Goal: Task Accomplishment & Management: Use online tool/utility

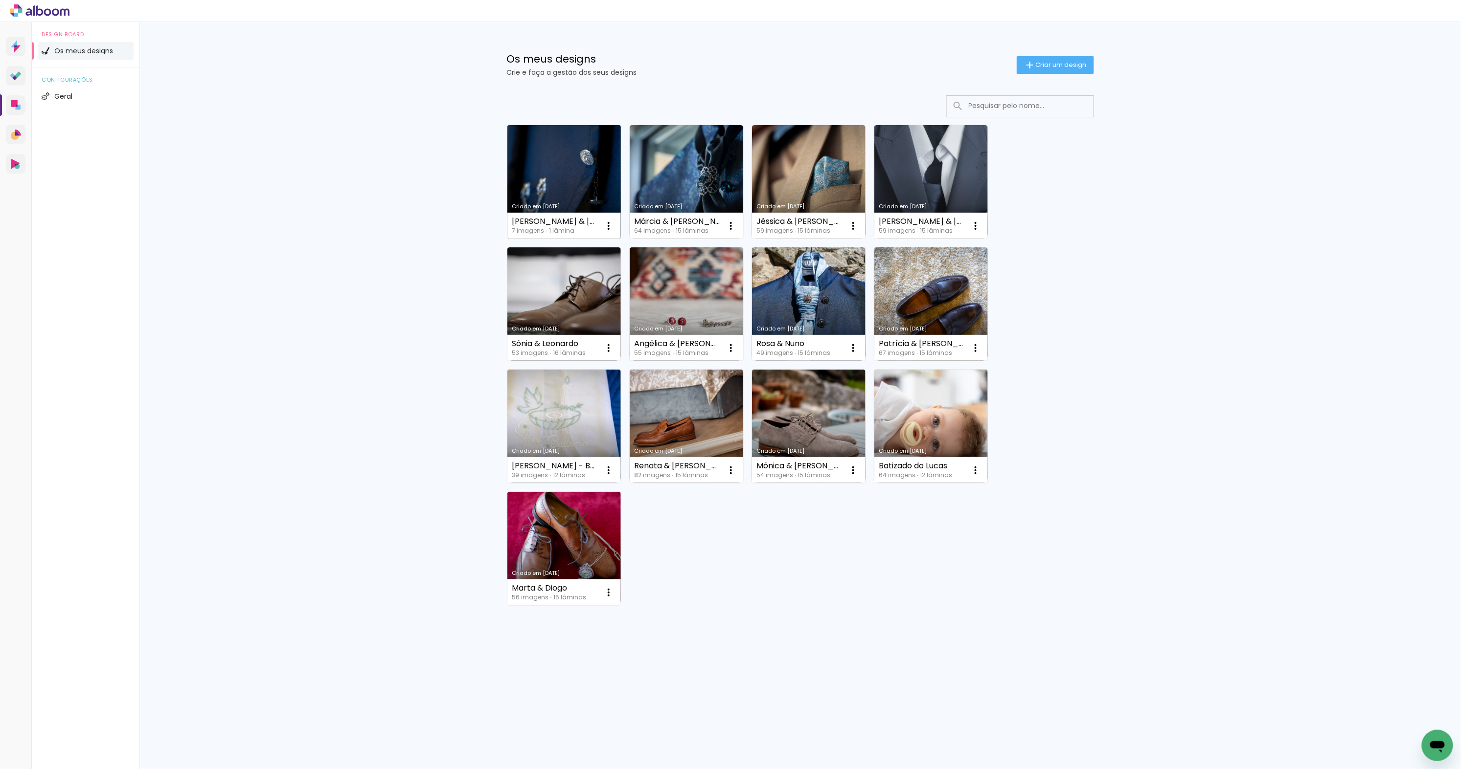
click at [552, 187] on link "Criado em [DATE]" at bounding box center [563, 181] width 113 height 113
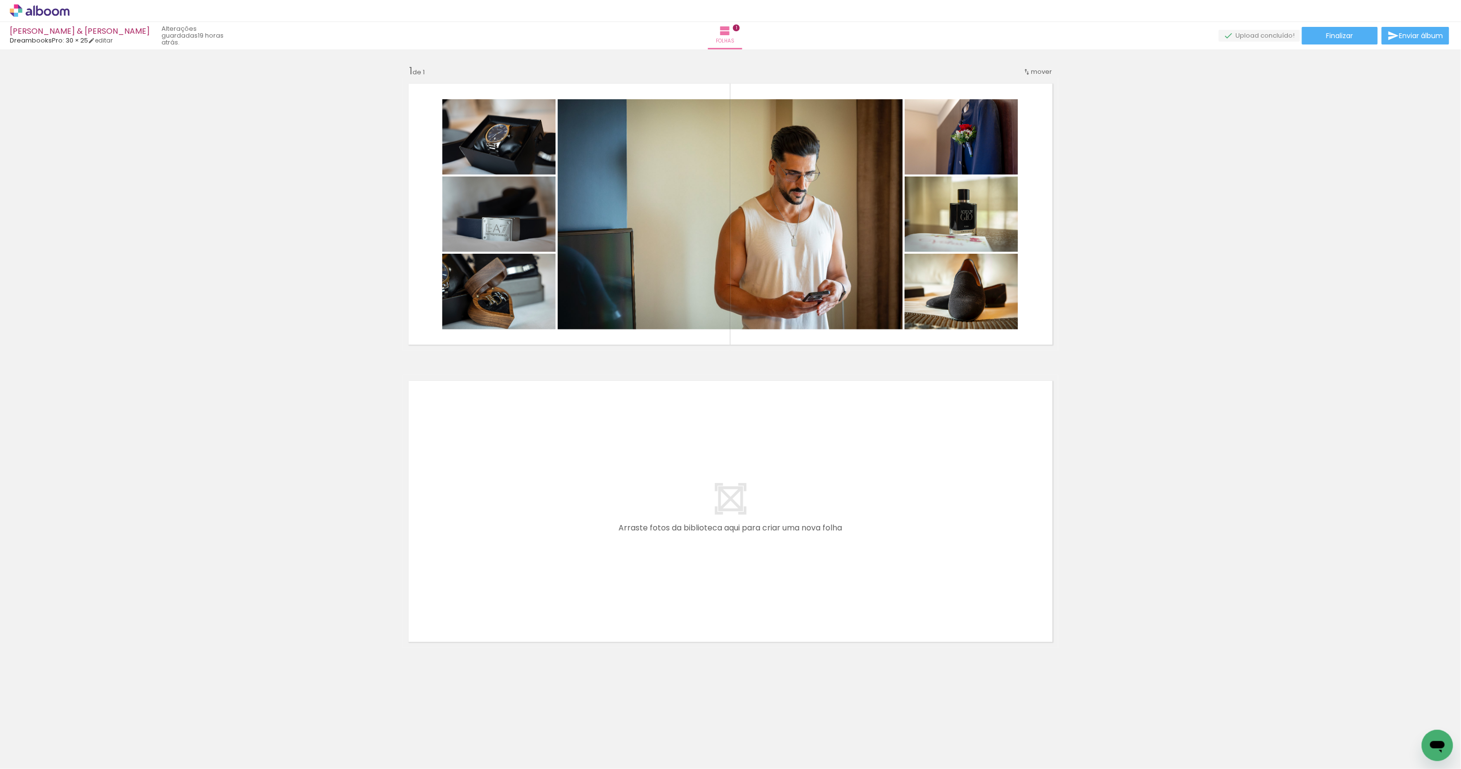
click at [39, 741] on input "Todas as fotos" at bounding box center [27, 740] width 37 height 8
click at [0, 0] on slot "Não utilizadas" at bounding box center [0, 0] width 0 height 0
type input "Não utilizadas"
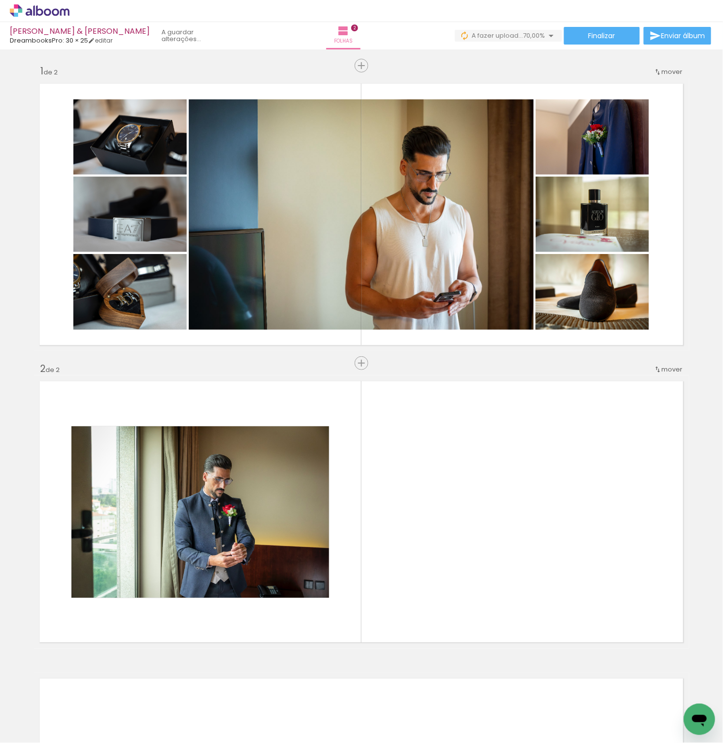
drag, startPoint x: 102, startPoint y: 707, endPoint x: 144, endPoint y: 594, distance: 120.6
click at [144, 594] on quentale-workspace at bounding box center [361, 371] width 723 height 743
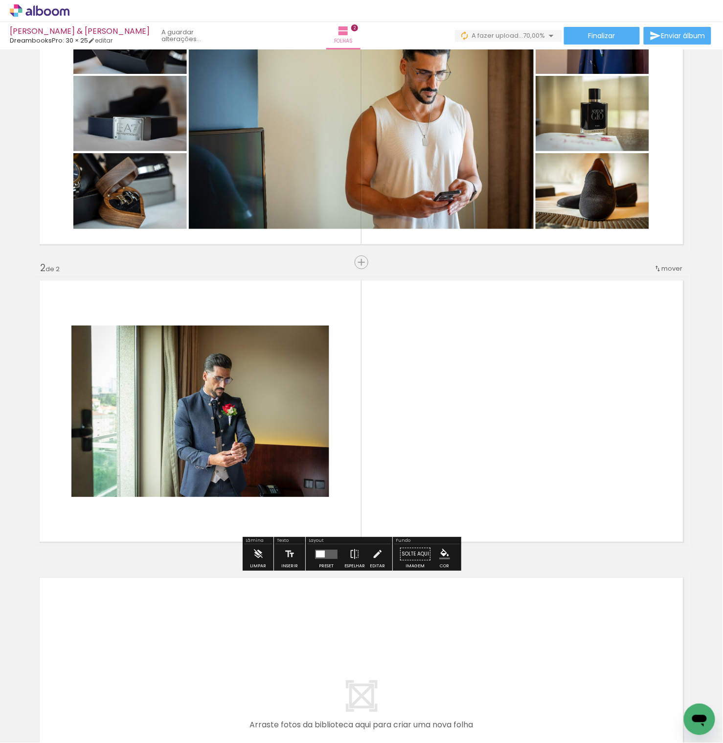
scroll to position [145, 0]
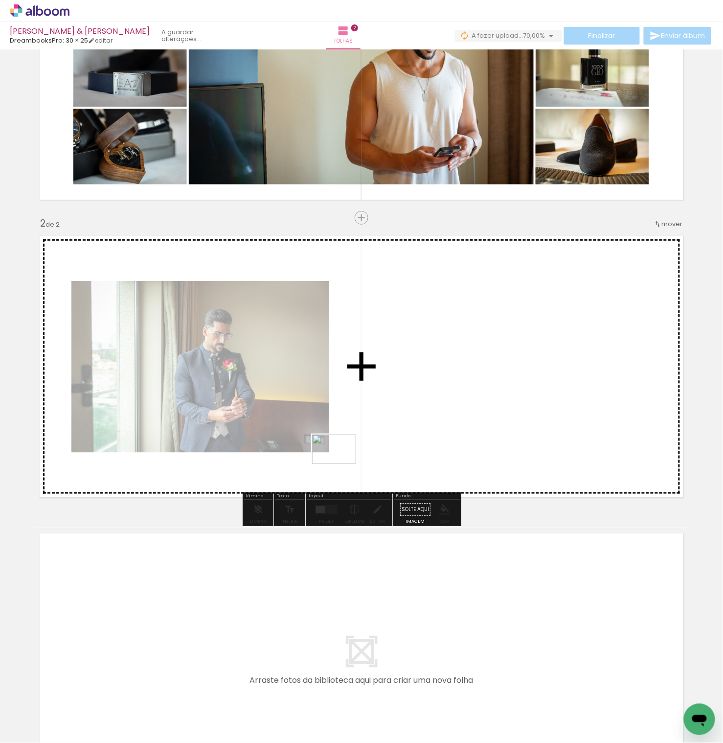
drag, startPoint x: 110, startPoint y: 711, endPoint x: 339, endPoint y: 469, distance: 333.9
click at [341, 464] on quentale-workspace at bounding box center [361, 371] width 723 height 743
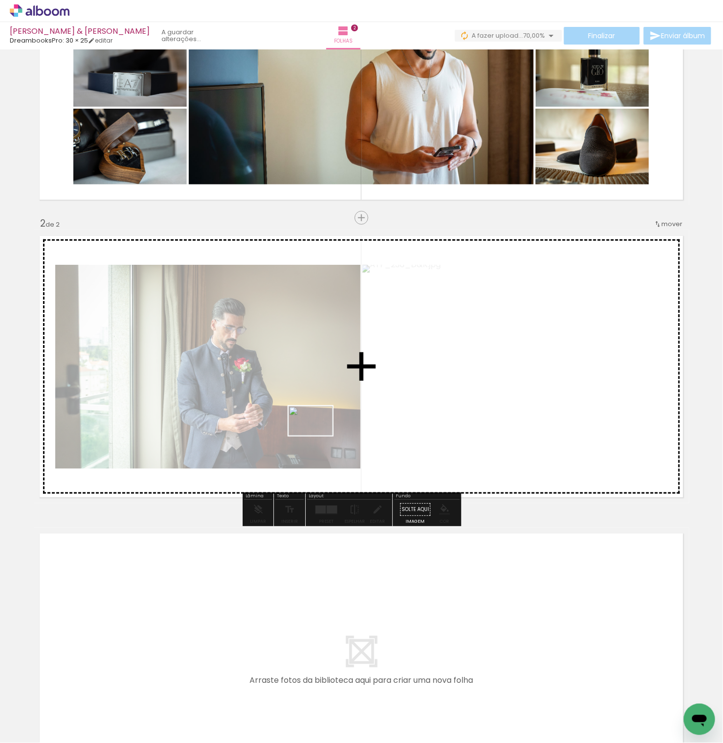
drag, startPoint x: 109, startPoint y: 717, endPoint x: 318, endPoint y: 435, distance: 350.6
click at [318, 435] on quentale-workspace at bounding box center [361, 371] width 723 height 743
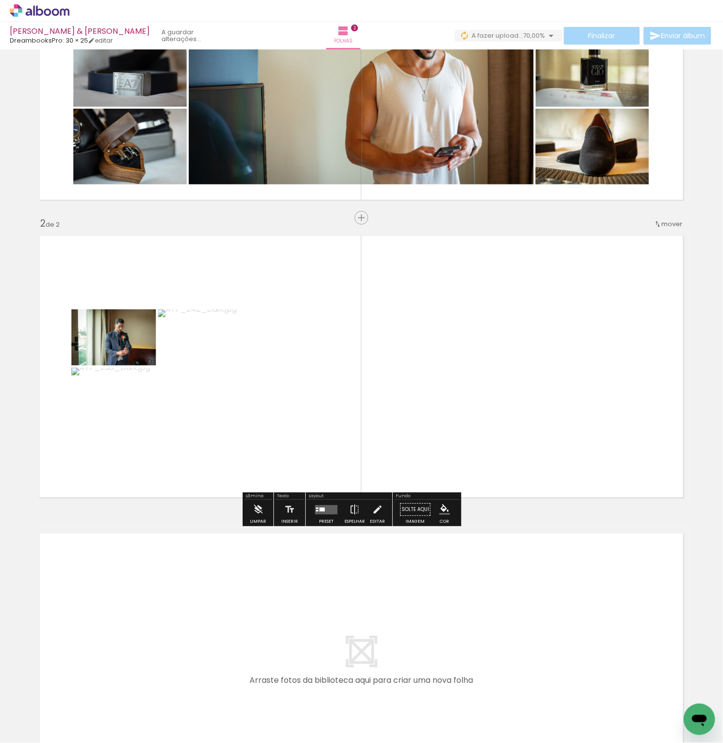
click at [337, 509] on quentale-layouter at bounding box center [326, 509] width 23 height 9
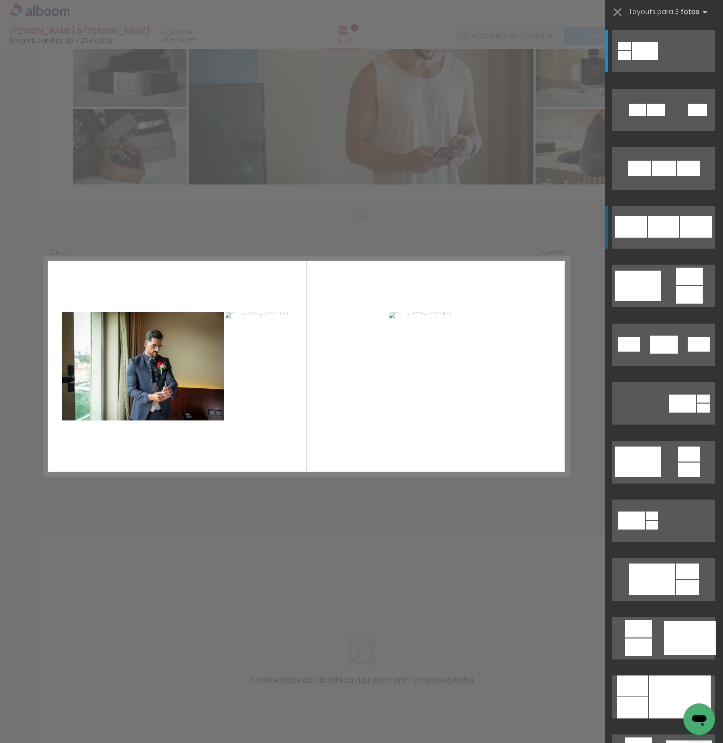
click at [685, 226] on div at bounding box center [697, 227] width 32 height 22
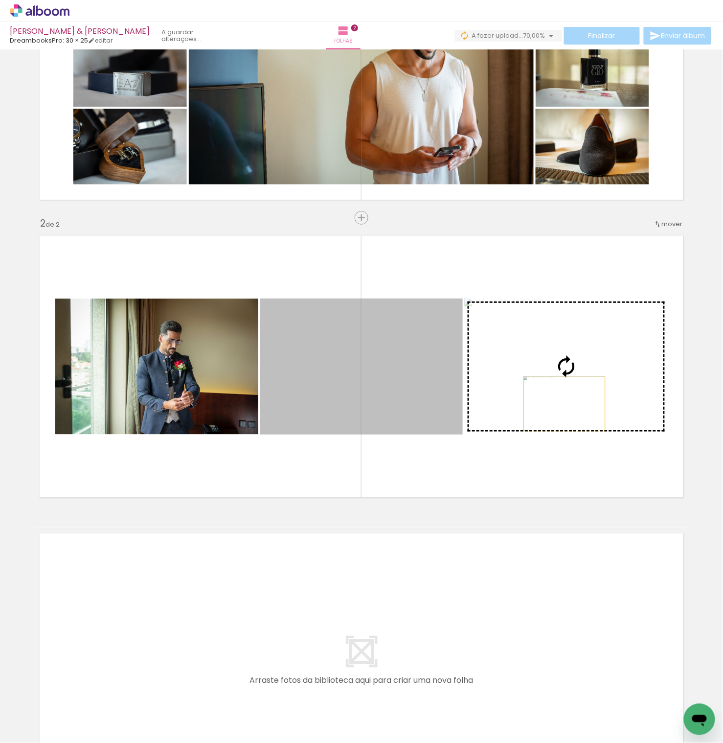
drag, startPoint x: 402, startPoint y: 406, endPoint x: 564, endPoint y: 404, distance: 162.9
click at [0, 0] on slot at bounding box center [0, 0] width 0 height 0
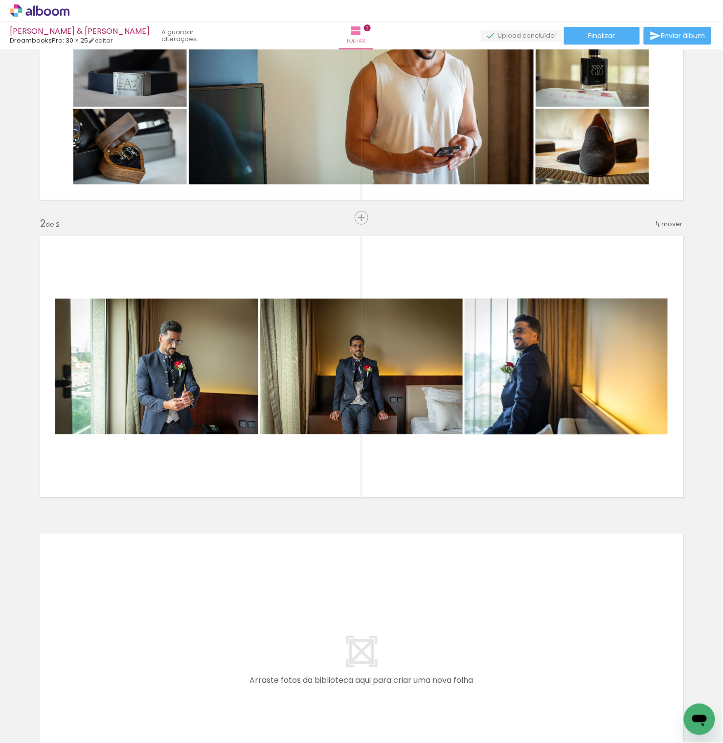
scroll to position [0, 0]
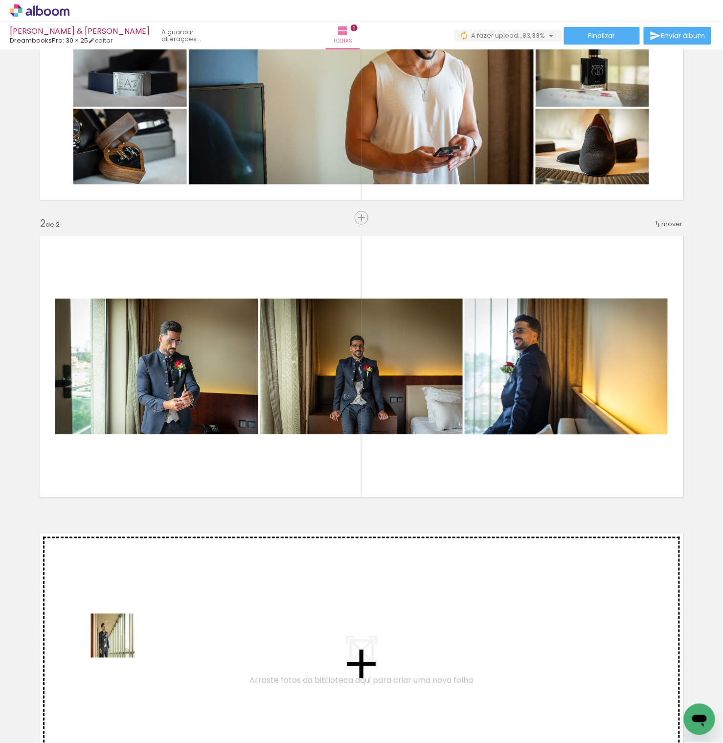
drag, startPoint x: 97, startPoint y: 699, endPoint x: 120, endPoint y: 643, distance: 60.8
click at [120, 643] on quentale-workspace at bounding box center [361, 371] width 723 height 743
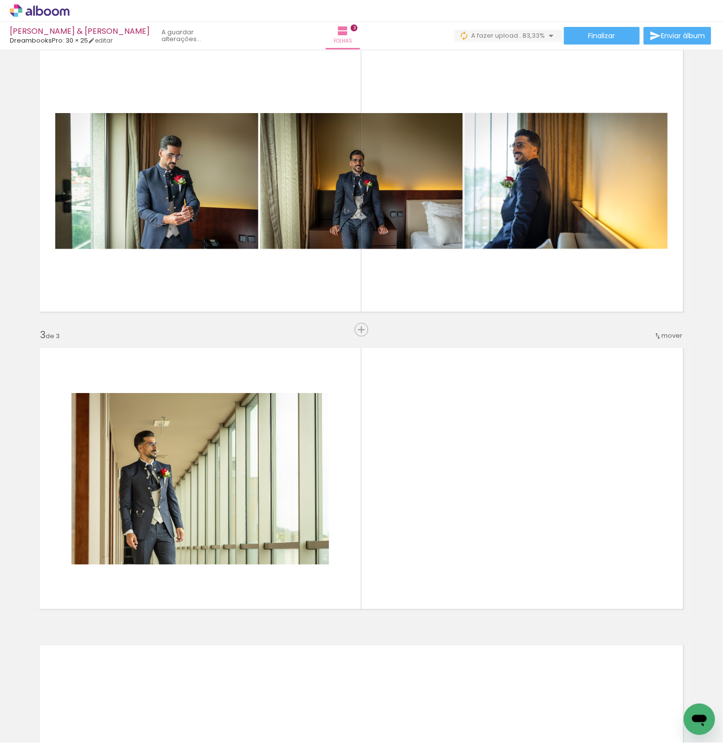
scroll to position [443, 0]
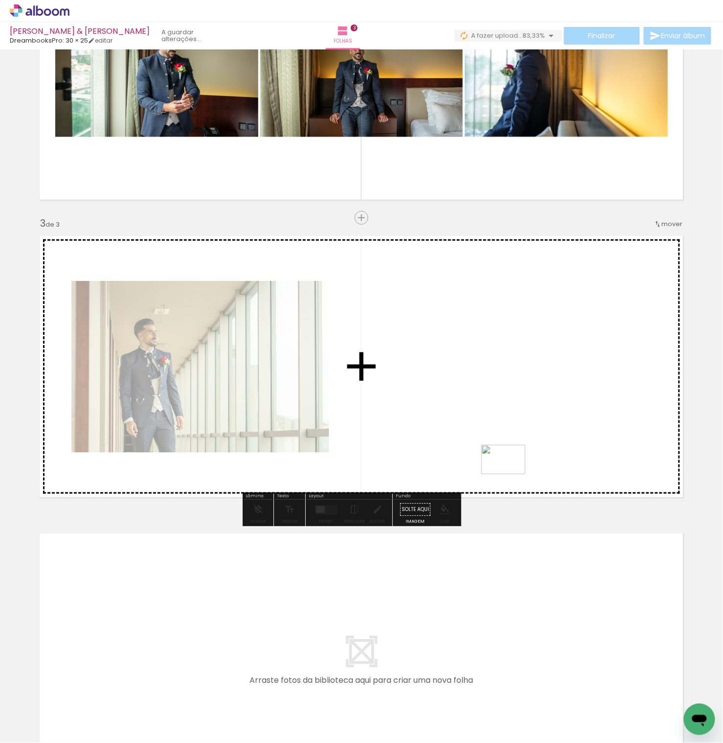
drag, startPoint x: 116, startPoint y: 717, endPoint x: 511, endPoint y: 474, distance: 463.4
click at [511, 474] on quentale-workspace at bounding box center [361, 371] width 723 height 743
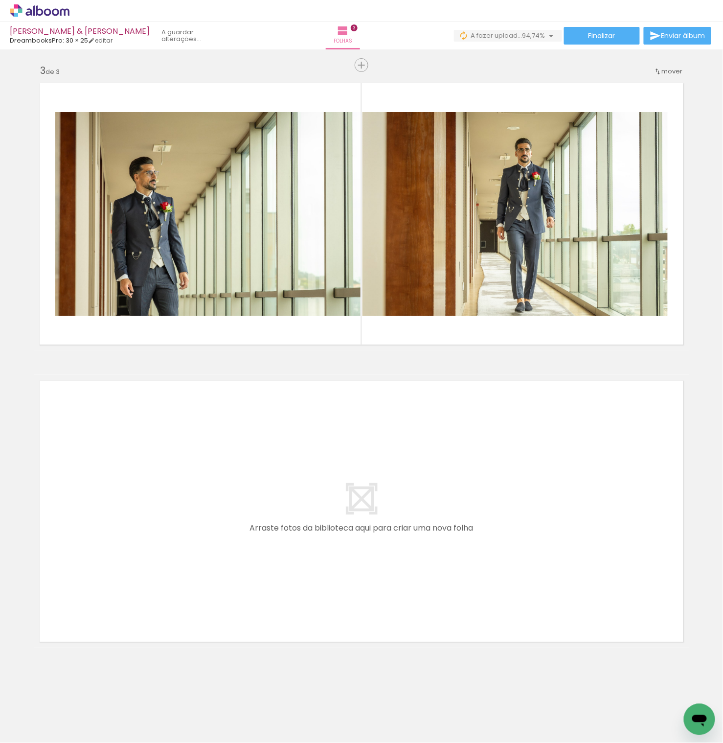
scroll to position [0, 0]
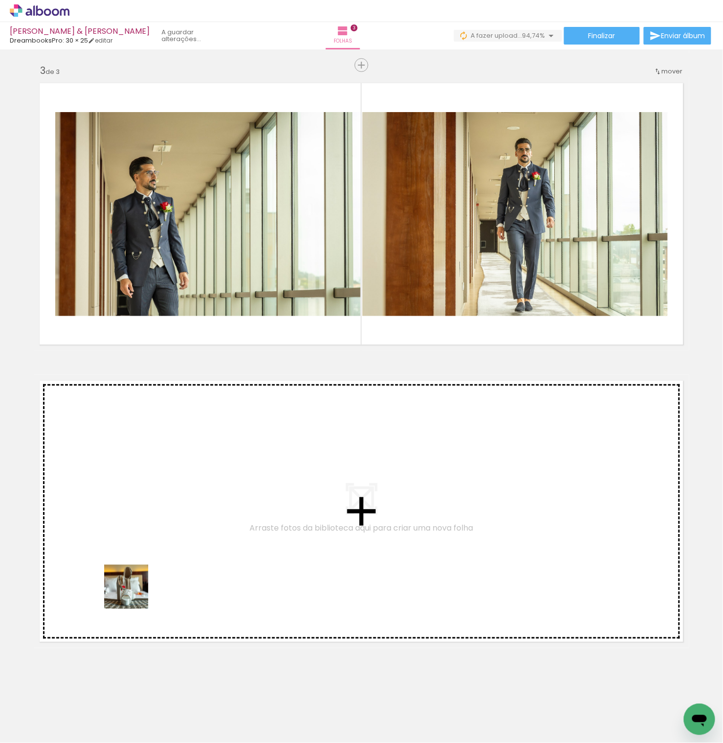
drag, startPoint x: 92, startPoint y: 723, endPoint x: 134, endPoint y: 584, distance: 145.2
click at [134, 584] on quentale-workspace at bounding box center [361, 371] width 723 height 743
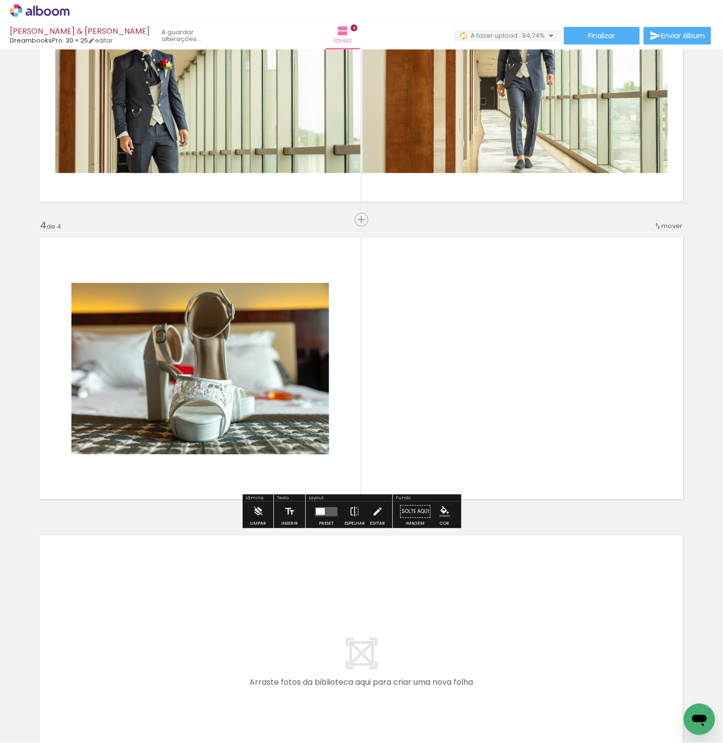
scroll to position [740, 0]
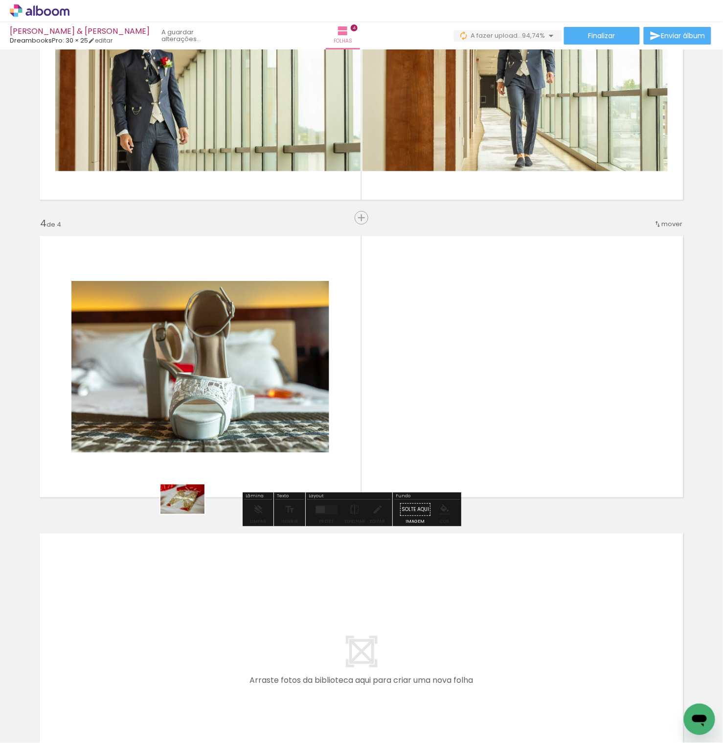
drag, startPoint x: 111, startPoint y: 709, endPoint x: 190, endPoint y: 514, distance: 211.1
click at [190, 514] on quentale-workspace at bounding box center [361, 371] width 723 height 743
click at [193, 497] on quentale-layouter at bounding box center [361, 366] width 655 height 273
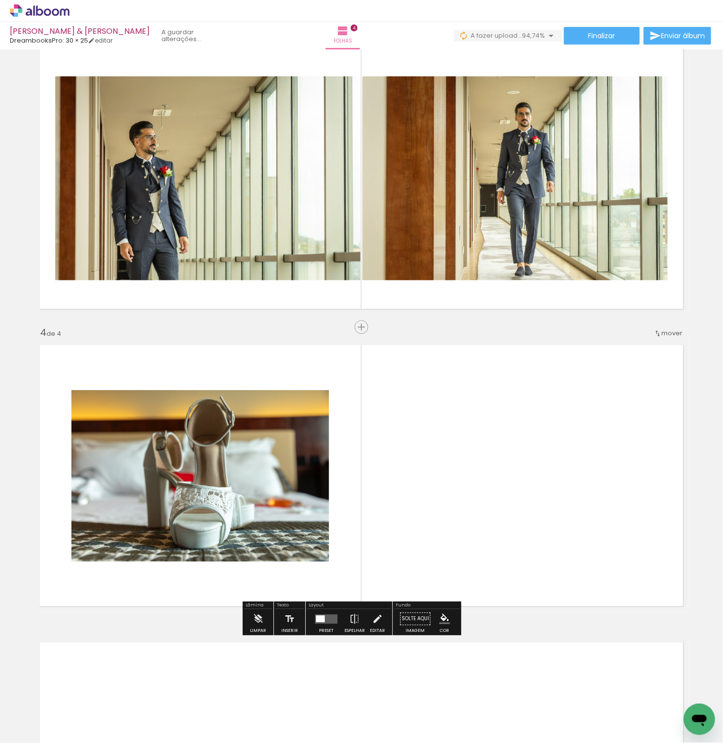
scroll to position [617, 0]
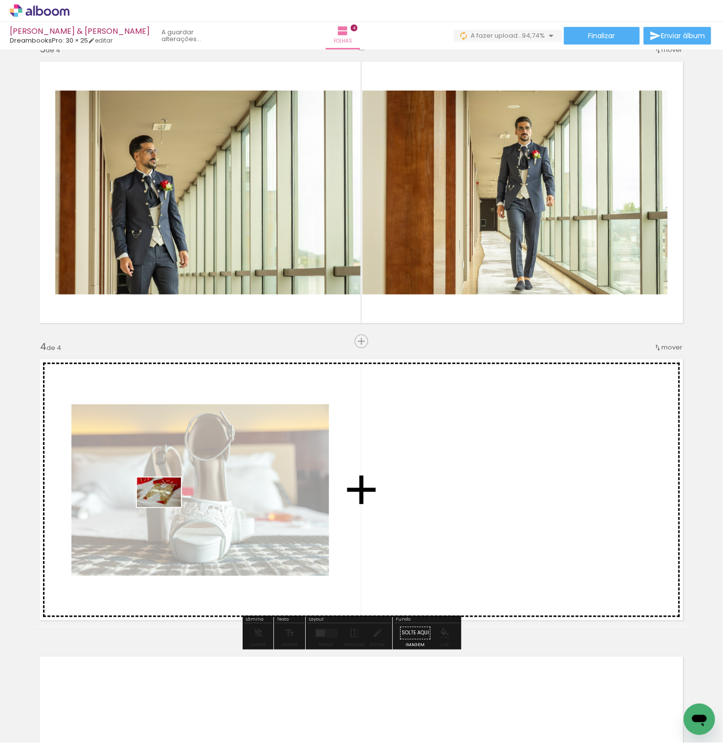
drag, startPoint x: 104, startPoint y: 710, endPoint x: 166, endPoint y: 507, distance: 212.8
click at [166, 507] on quentale-workspace at bounding box center [361, 371] width 723 height 743
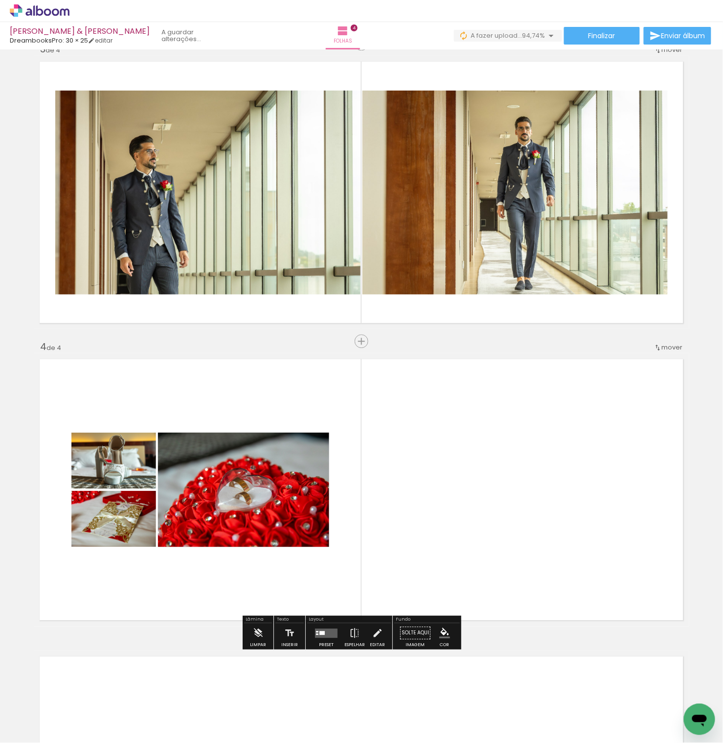
drag, startPoint x: 94, startPoint y: 705, endPoint x: 157, endPoint y: 504, distance: 211.0
click at [157, 504] on quentale-workspace at bounding box center [361, 371] width 723 height 743
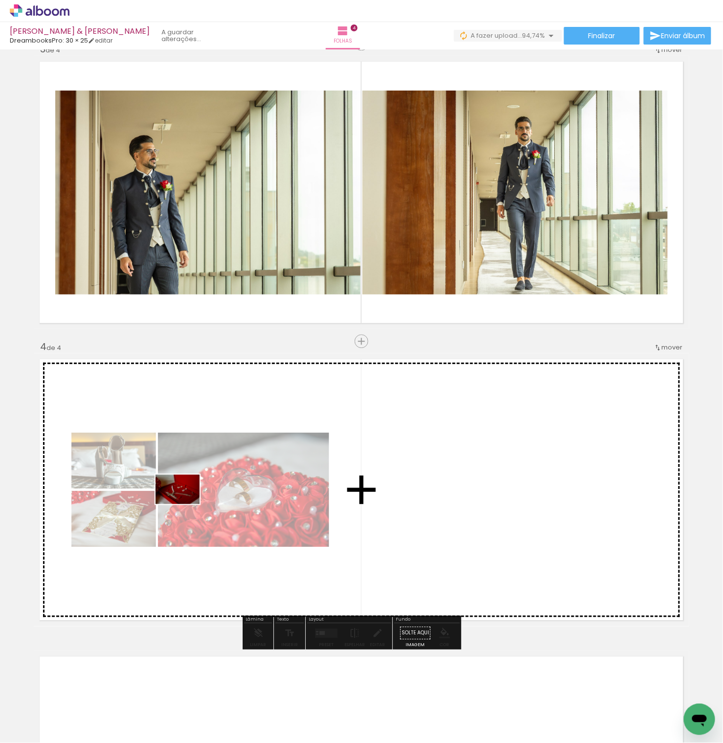
drag, startPoint x: 118, startPoint y: 714, endPoint x: 185, endPoint y: 504, distance: 220.8
click at [185, 504] on quentale-workspace at bounding box center [361, 371] width 723 height 743
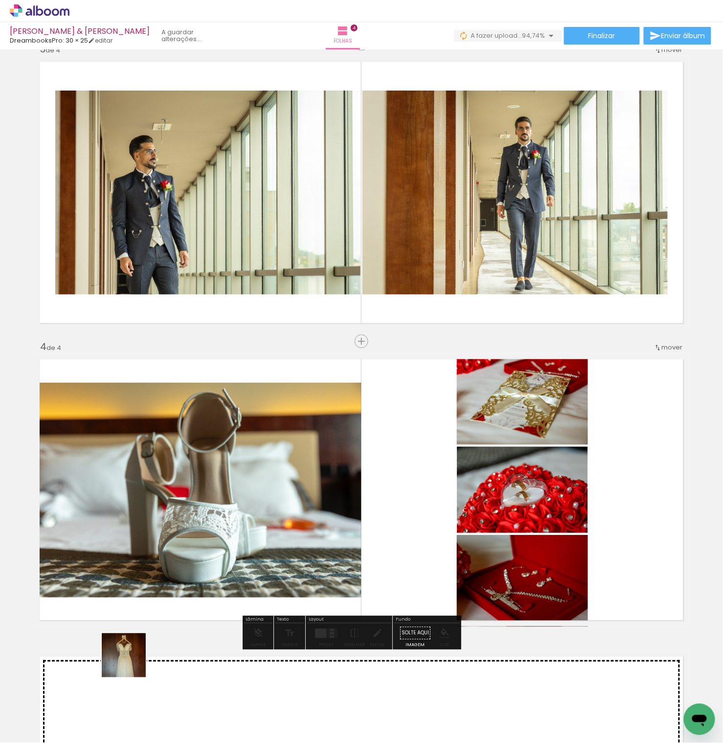
drag, startPoint x: 112, startPoint y: 703, endPoint x: 192, endPoint y: 552, distance: 171.3
click at [192, 552] on quentale-workspace at bounding box center [361, 371] width 723 height 743
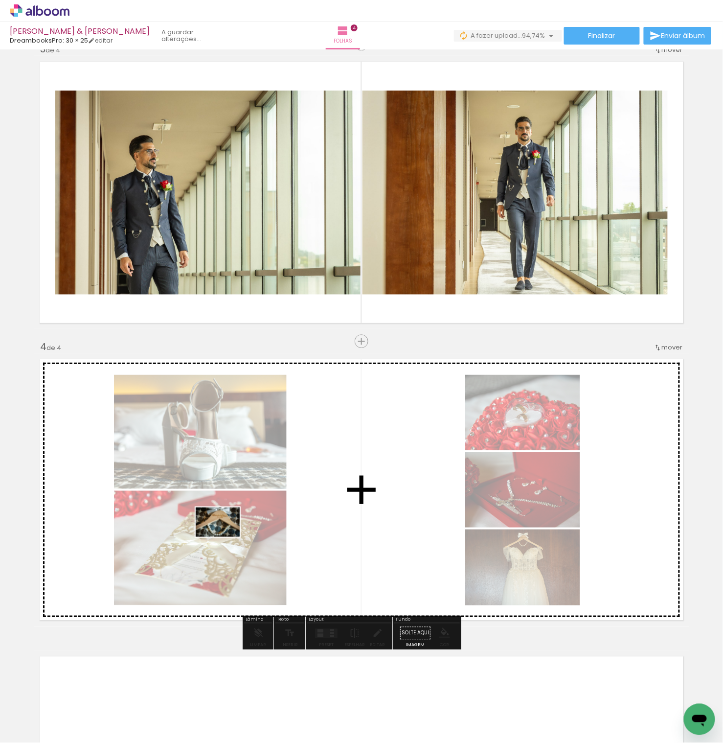
drag, startPoint x: 121, startPoint y: 695, endPoint x: 226, endPoint y: 536, distance: 190.1
click at [226, 536] on quentale-workspace at bounding box center [361, 371] width 723 height 743
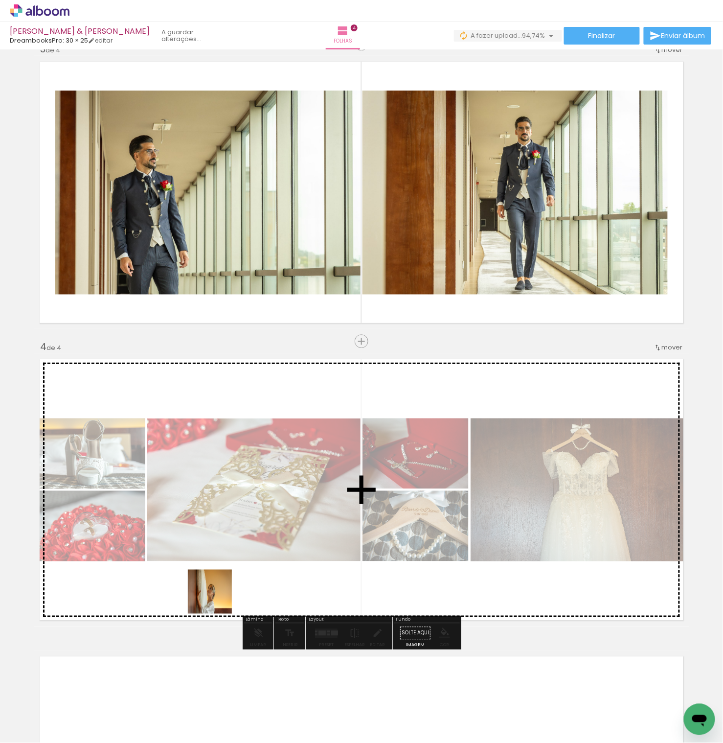
drag, startPoint x: 111, startPoint y: 720, endPoint x: 253, endPoint y: 548, distance: 223.0
click at [253, 548] on quentale-workspace at bounding box center [361, 371] width 723 height 743
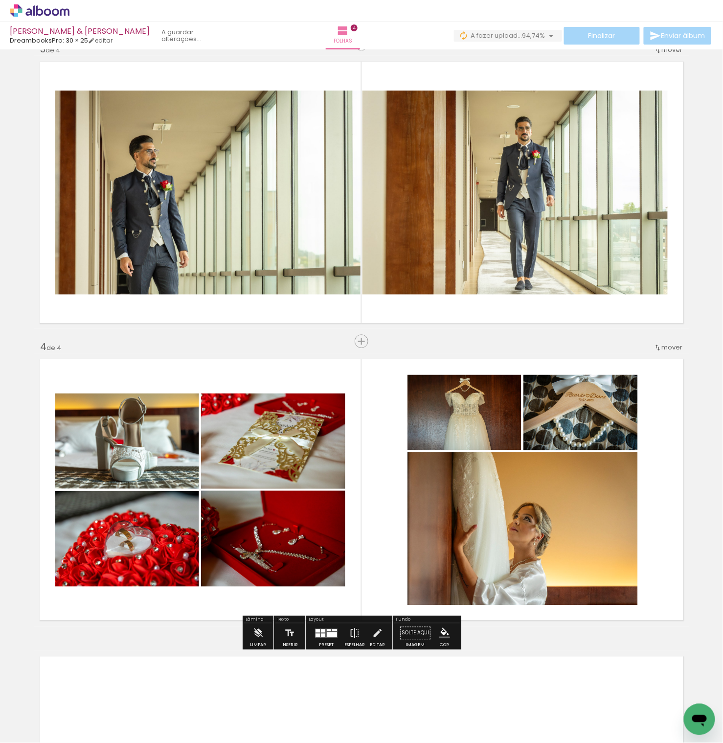
click at [334, 637] on quentale-layouter at bounding box center [326, 632] width 23 height 9
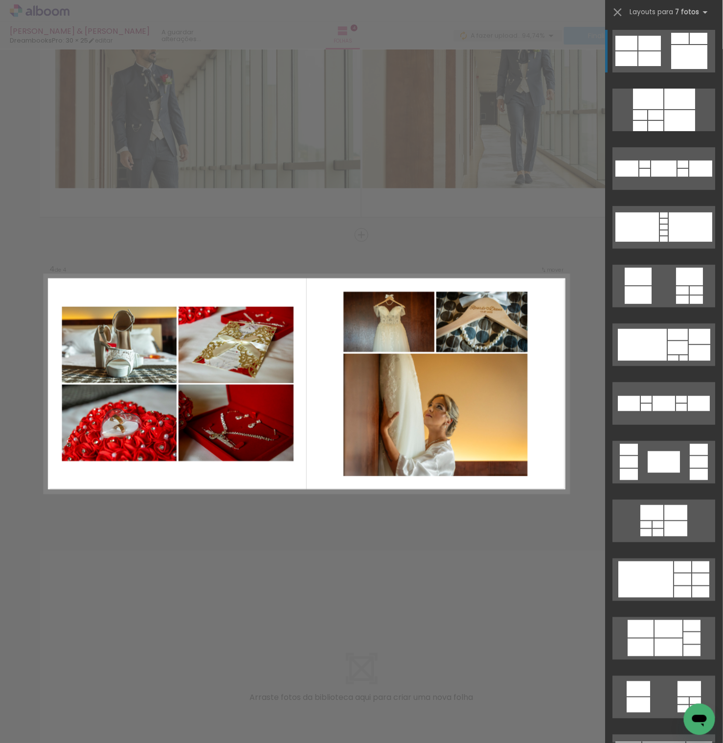
scroll to position [740, 0]
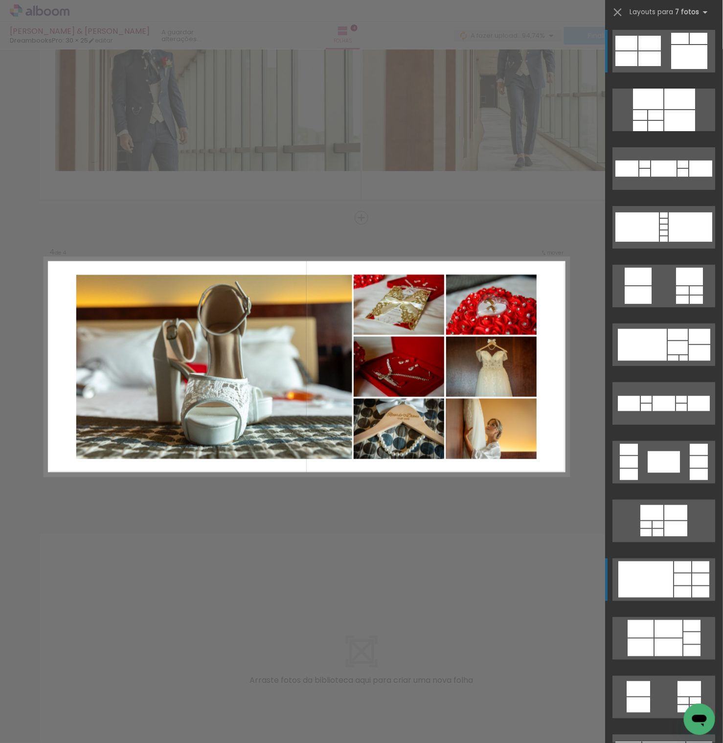
click at [658, 585] on div at bounding box center [646, 579] width 55 height 36
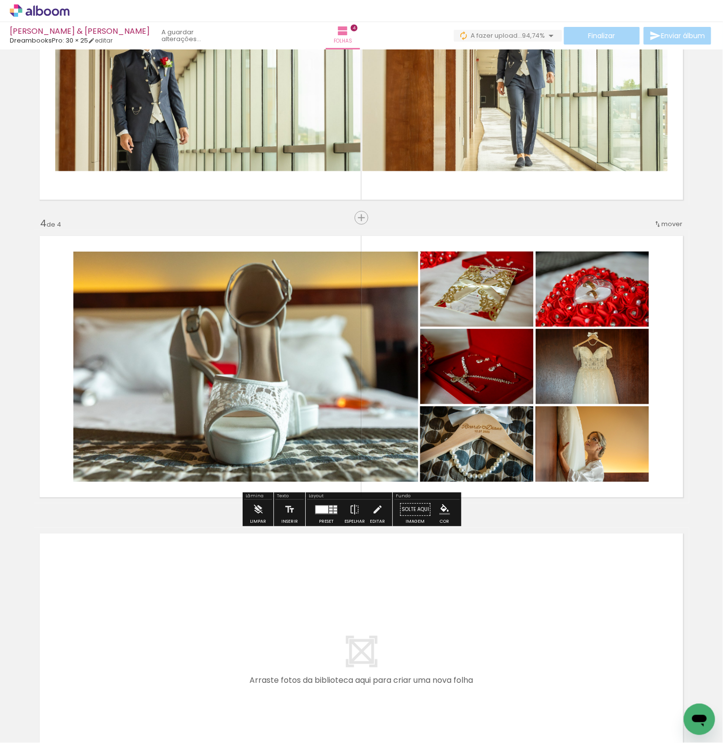
scroll to position [745, 0]
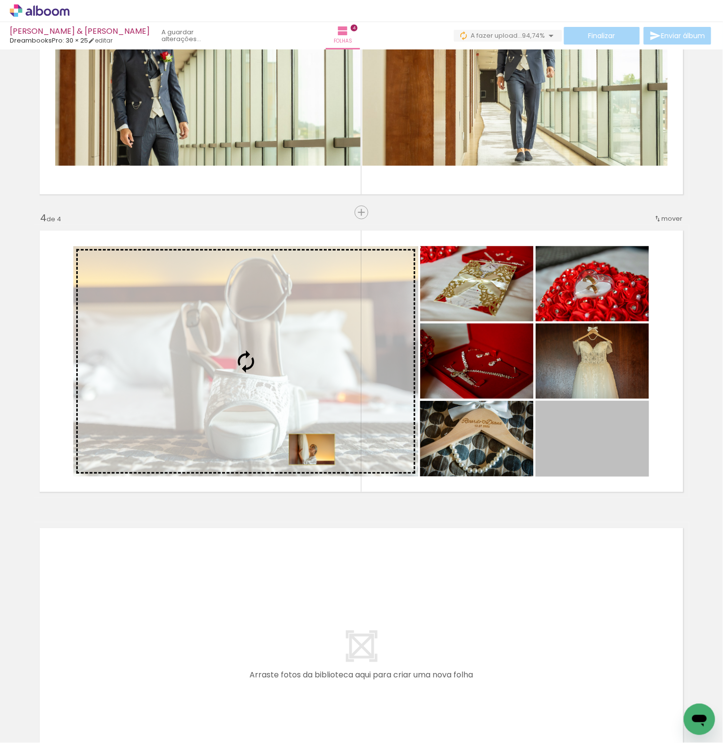
drag, startPoint x: 595, startPoint y: 445, endPoint x: 312, endPoint y: 449, distance: 283.3
click at [0, 0] on slot at bounding box center [0, 0] width 0 height 0
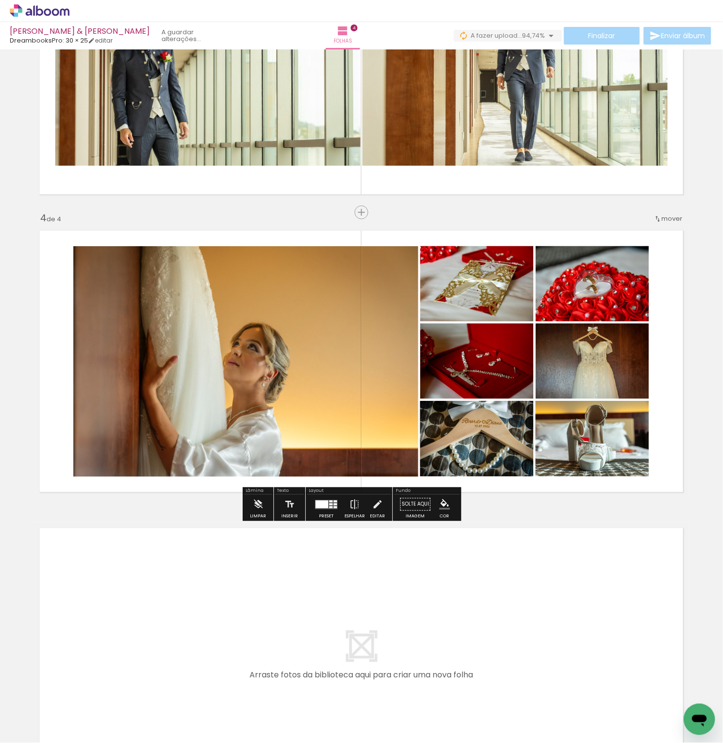
scroll to position [746, 0]
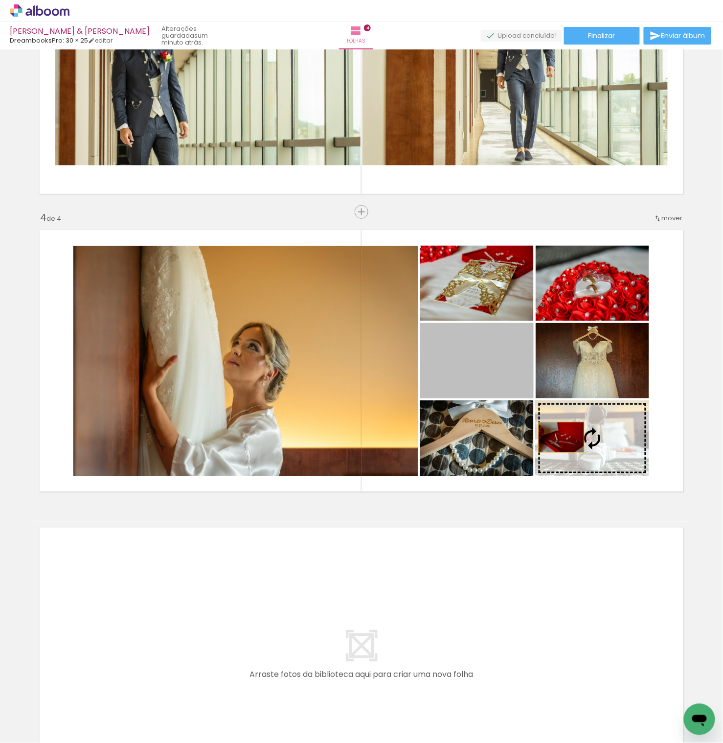
drag, startPoint x: 470, startPoint y: 368, endPoint x: 562, endPoint y: 437, distance: 114.3
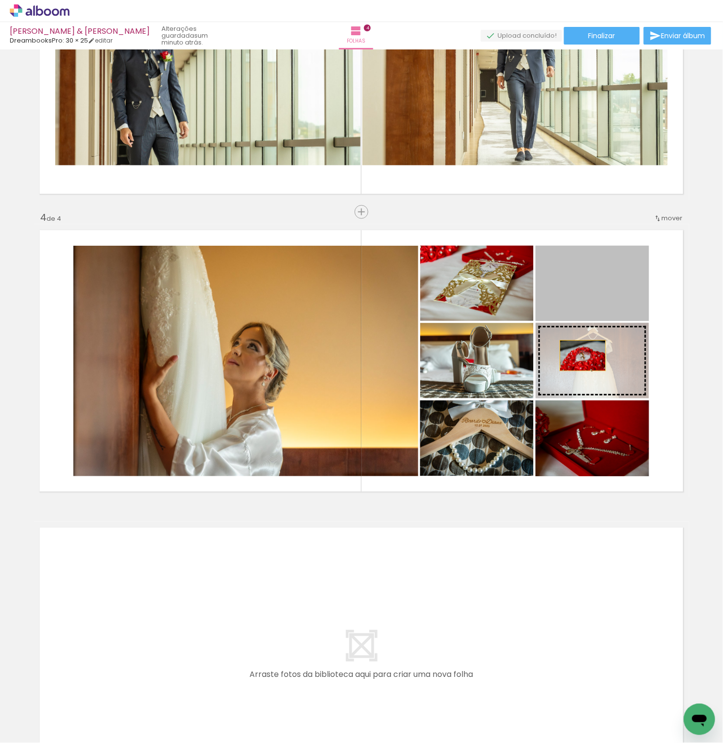
drag, startPoint x: 582, startPoint y: 293, endPoint x: 583, endPoint y: 356, distance: 62.6
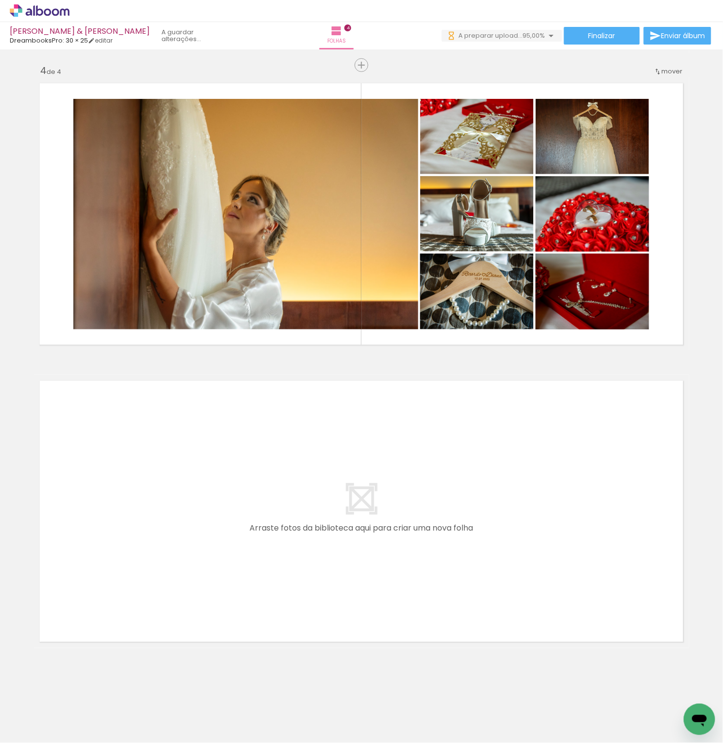
scroll to position [0, 0]
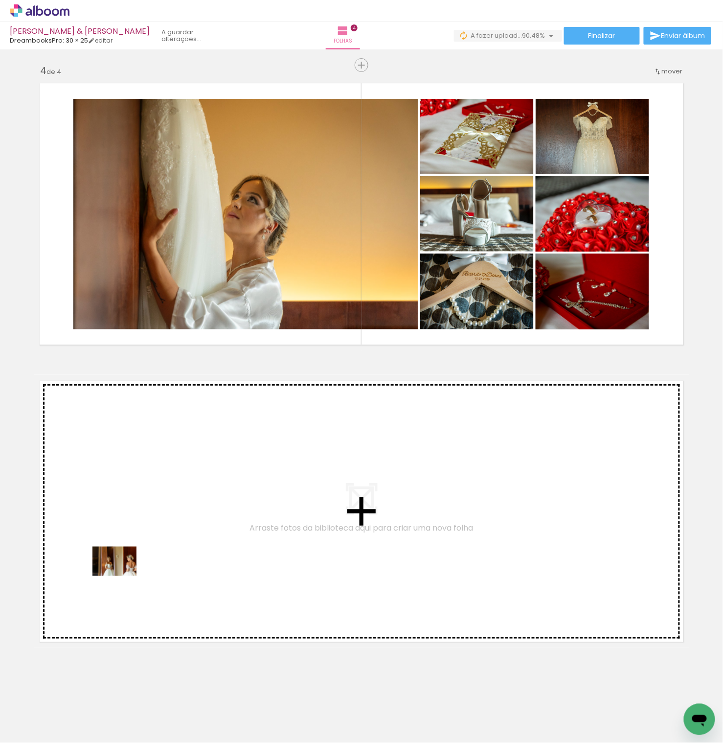
drag, startPoint x: 99, startPoint y: 713, endPoint x: 122, endPoint y: 576, distance: 139.4
click at [122, 576] on quentale-workspace at bounding box center [361, 371] width 723 height 743
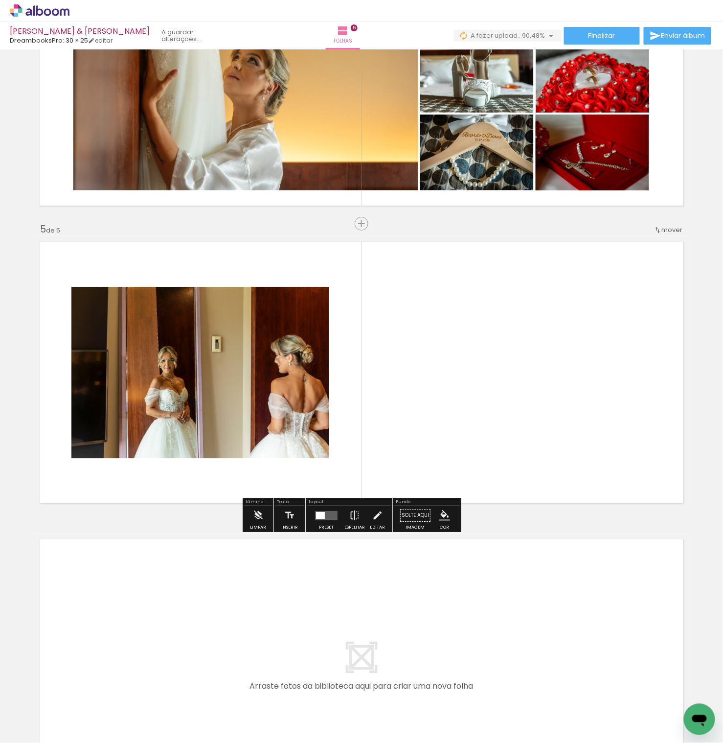
scroll to position [1038, 0]
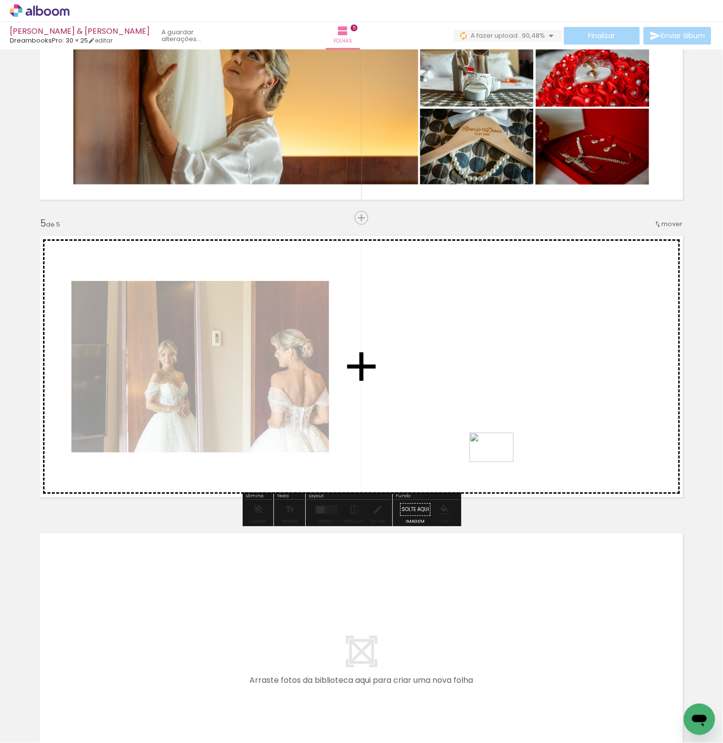
drag, startPoint x: 116, startPoint y: 710, endPoint x: 499, endPoint y: 462, distance: 456.6
click at [499, 462] on quentale-workspace at bounding box center [361, 371] width 723 height 743
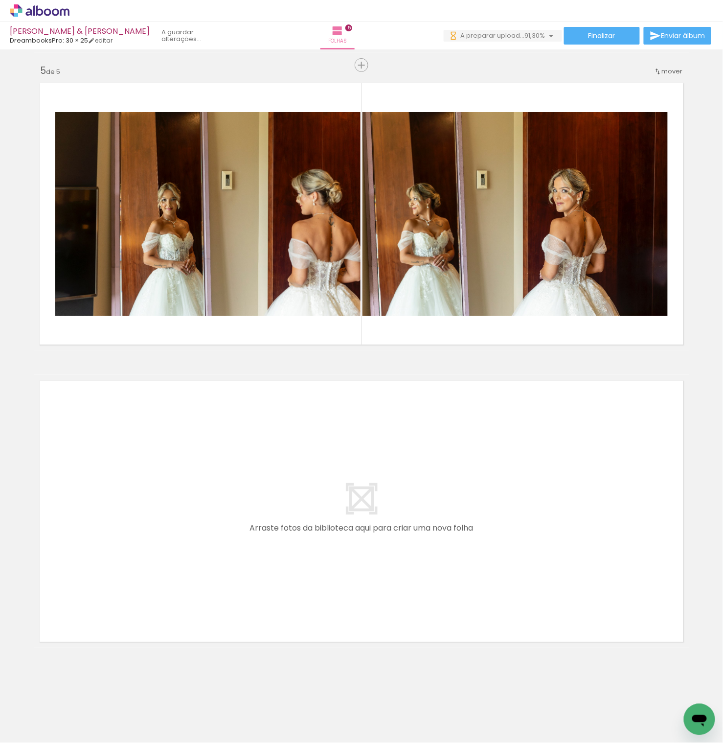
scroll to position [0, 0]
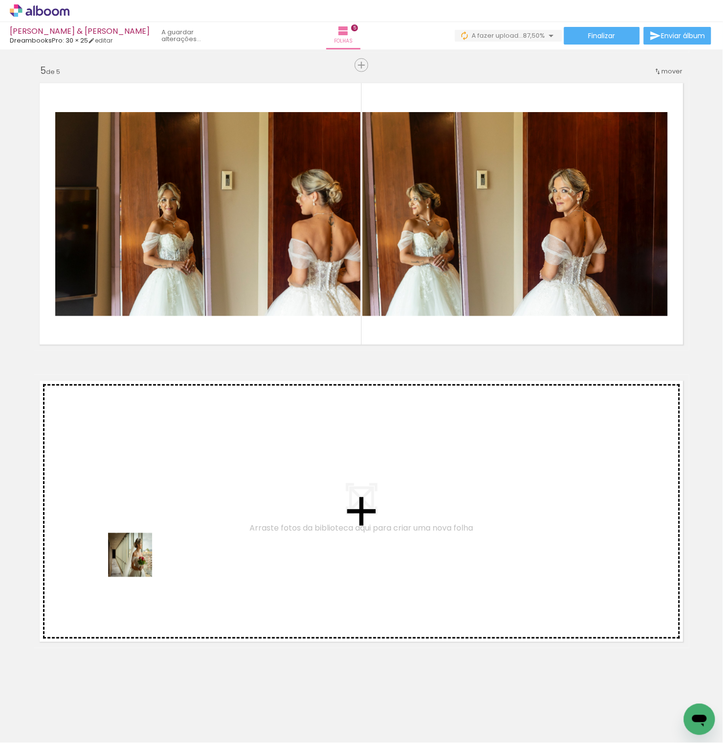
drag, startPoint x: 109, startPoint y: 701, endPoint x: 137, endPoint y: 558, distance: 146.2
click at [137, 558] on quentale-workspace at bounding box center [361, 371] width 723 height 743
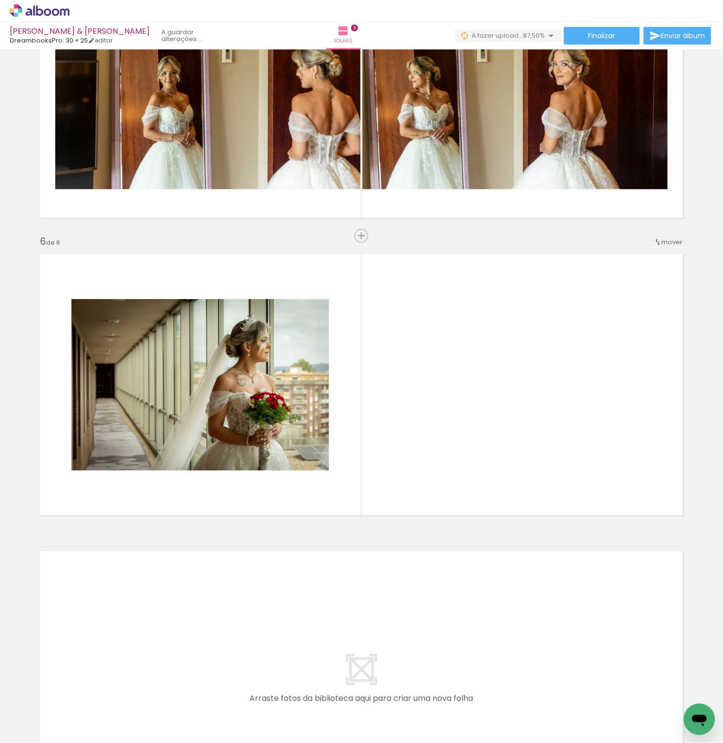
scroll to position [1335, 0]
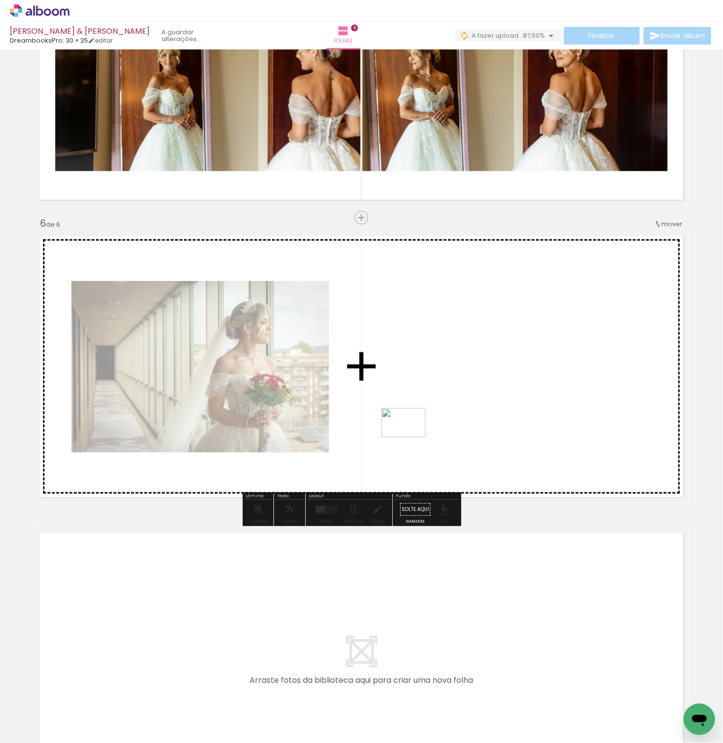
drag, startPoint x: 108, startPoint y: 715, endPoint x: 431, endPoint y: 411, distance: 443.6
click at [431, 411] on quentale-workspace at bounding box center [361, 371] width 723 height 743
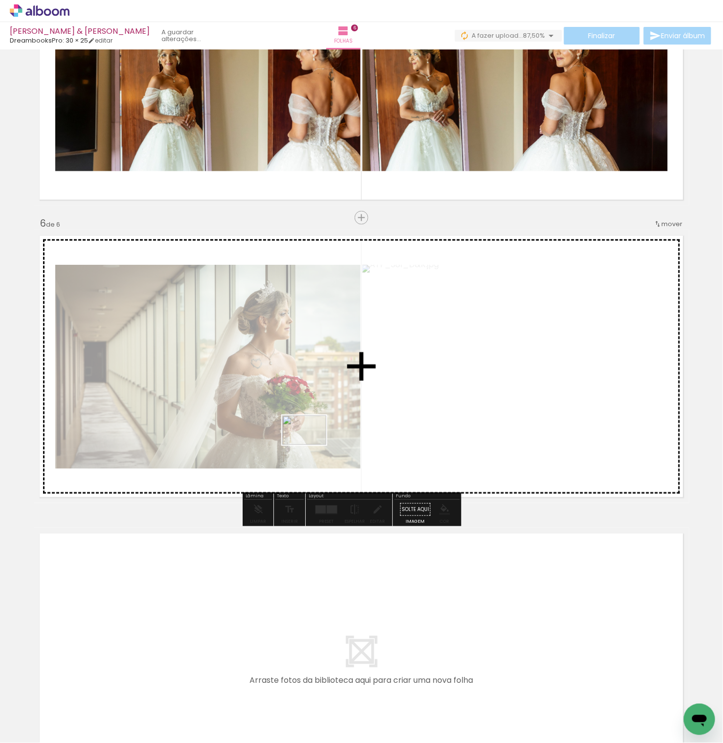
drag, startPoint x: 104, startPoint y: 712, endPoint x: 352, endPoint y: 365, distance: 427.0
click at [352, 365] on quentale-workspace at bounding box center [361, 371] width 723 height 743
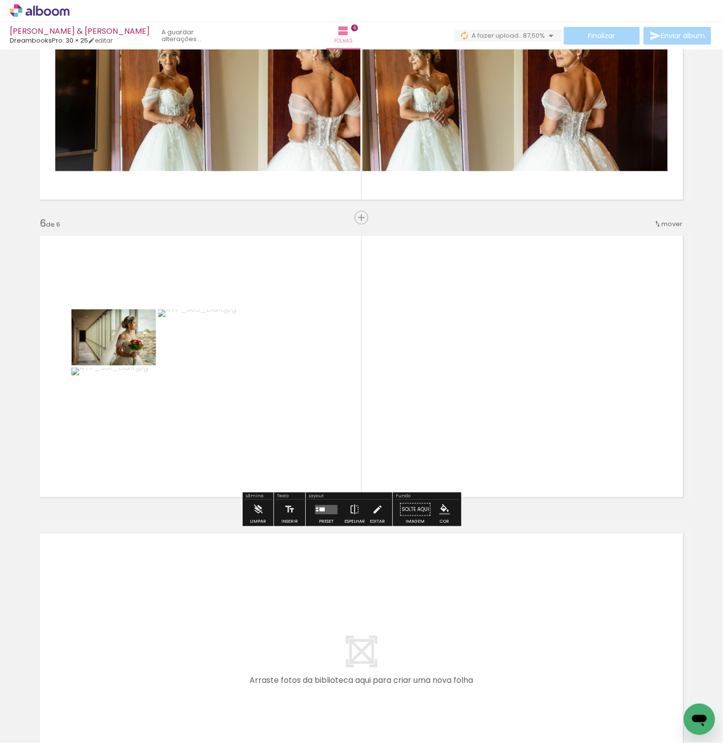
click at [329, 513] on quentale-layouter at bounding box center [326, 509] width 23 height 9
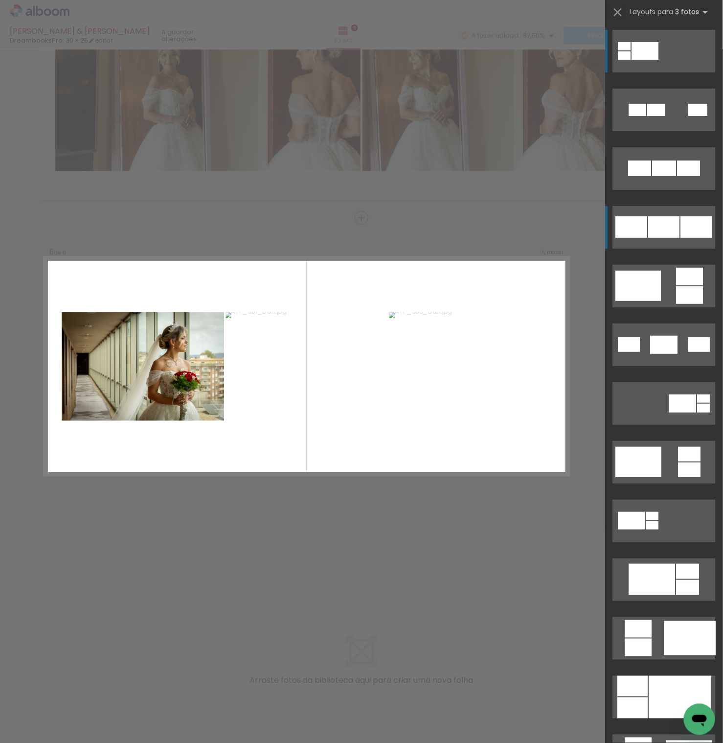
click at [667, 222] on div at bounding box center [664, 227] width 31 height 22
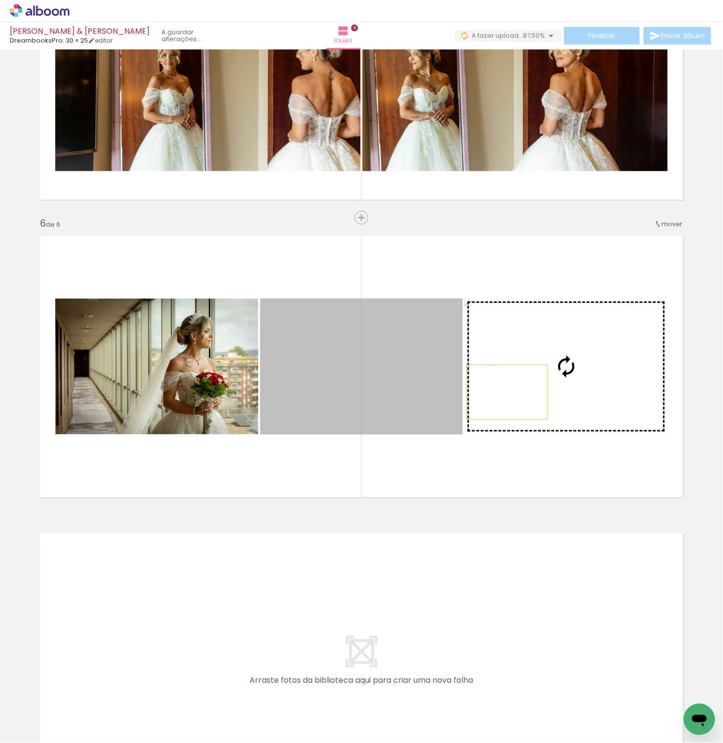
drag, startPoint x: 449, startPoint y: 400, endPoint x: 507, endPoint y: 392, distance: 59.2
click at [0, 0] on slot at bounding box center [0, 0] width 0 height 0
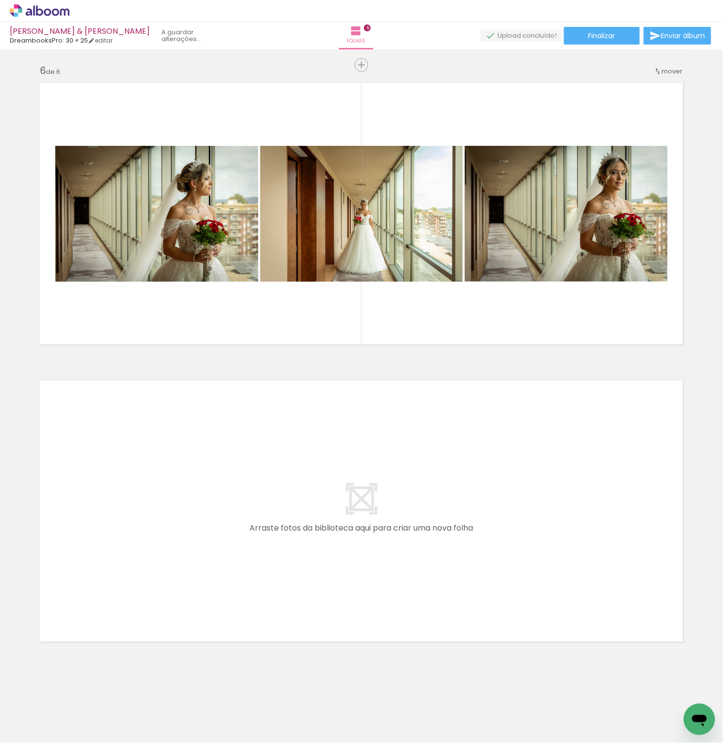
scroll to position [0, 0]
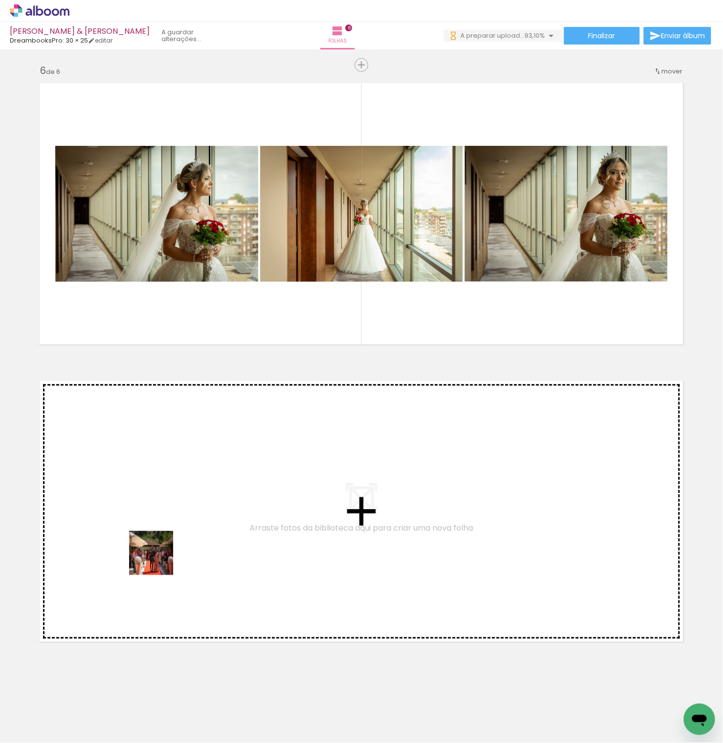
drag, startPoint x: 113, startPoint y: 699, endPoint x: 160, endPoint y: 552, distance: 154.1
click at [160, 552] on quentale-workspace at bounding box center [361, 371] width 723 height 743
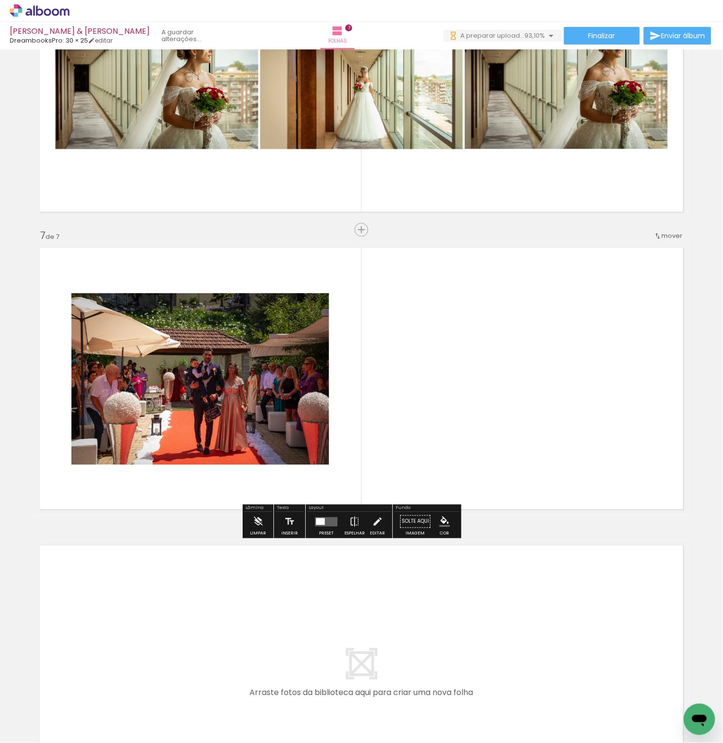
scroll to position [1632, 0]
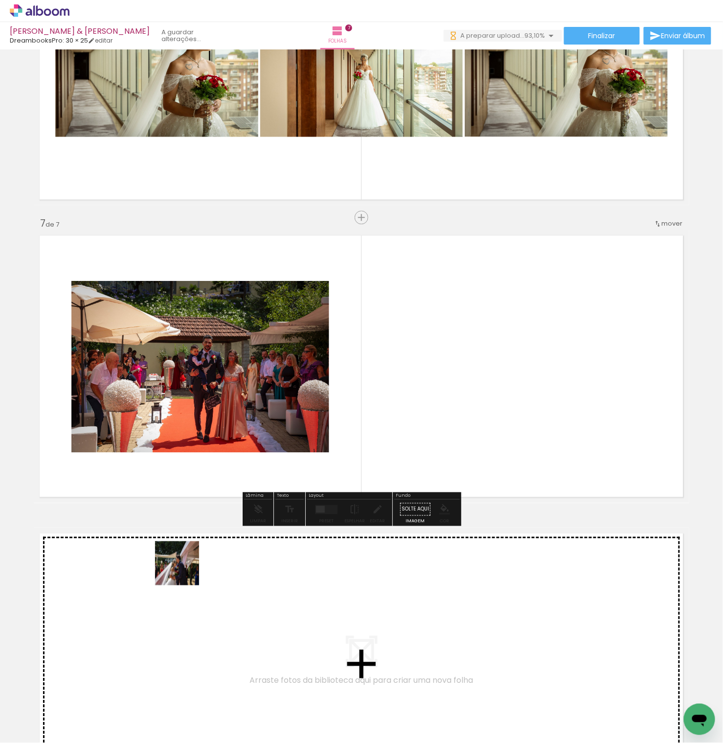
drag, startPoint x: 112, startPoint y: 709, endPoint x: 221, endPoint y: 517, distance: 221.0
click at [221, 517] on quentale-workspace at bounding box center [361, 371] width 723 height 743
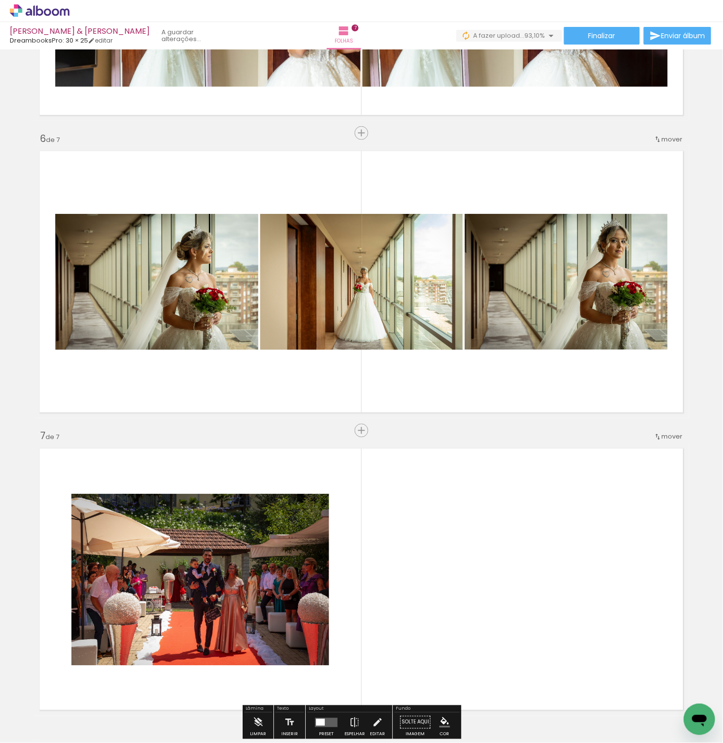
scroll to position [1414, 0]
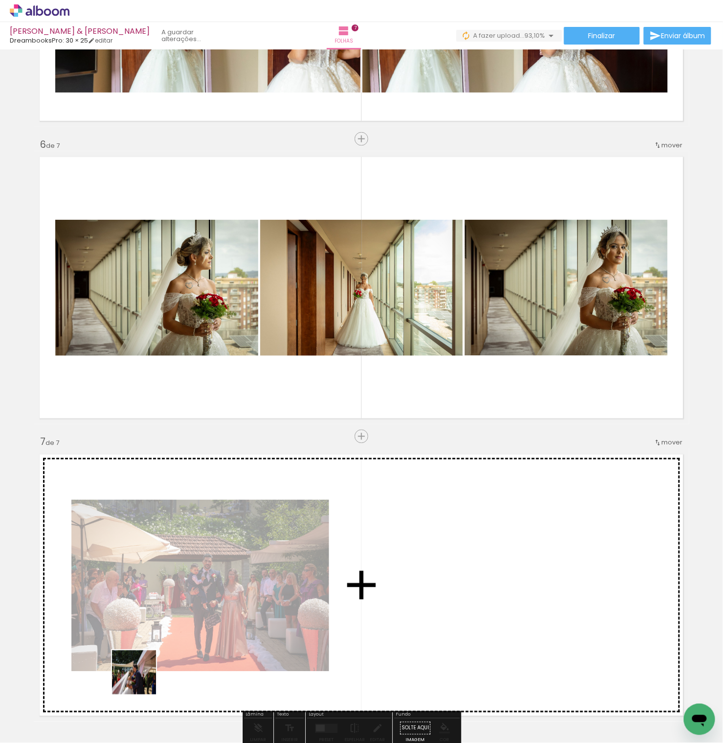
drag, startPoint x: 128, startPoint y: 689, endPoint x: 304, endPoint y: 571, distance: 211.6
click at [304, 571] on quentale-workspace at bounding box center [361, 371] width 723 height 743
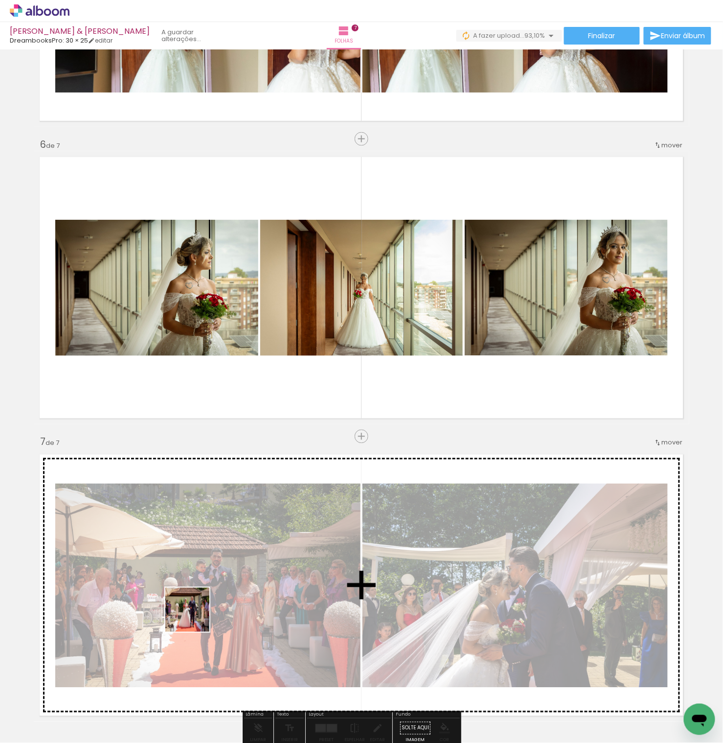
drag, startPoint x: 109, startPoint y: 699, endPoint x: 198, endPoint y: 612, distance: 124.5
click at [198, 612] on quentale-workspace at bounding box center [361, 371] width 723 height 743
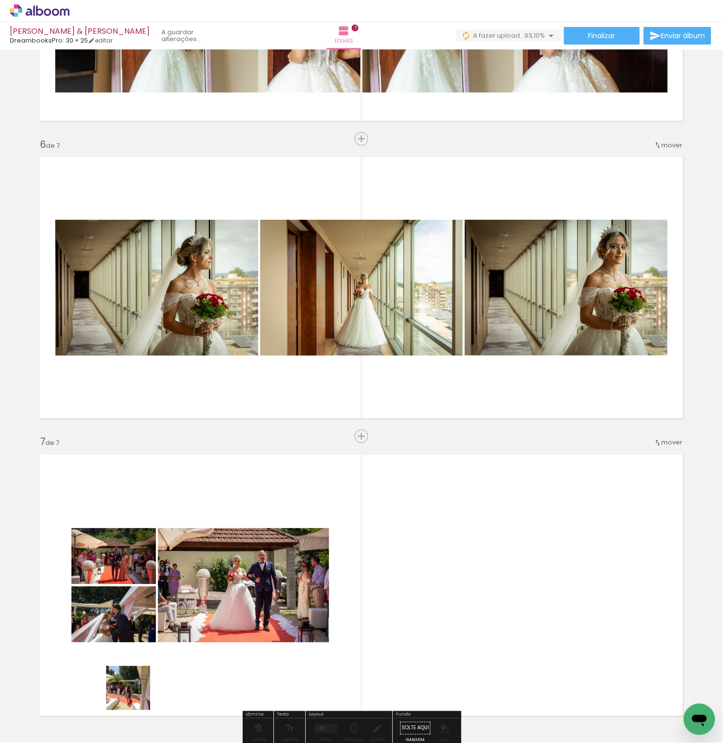
drag, startPoint x: 121, startPoint y: 715, endPoint x: 224, endPoint y: 578, distance: 170.8
click at [224, 578] on quentale-workspace at bounding box center [361, 371] width 723 height 743
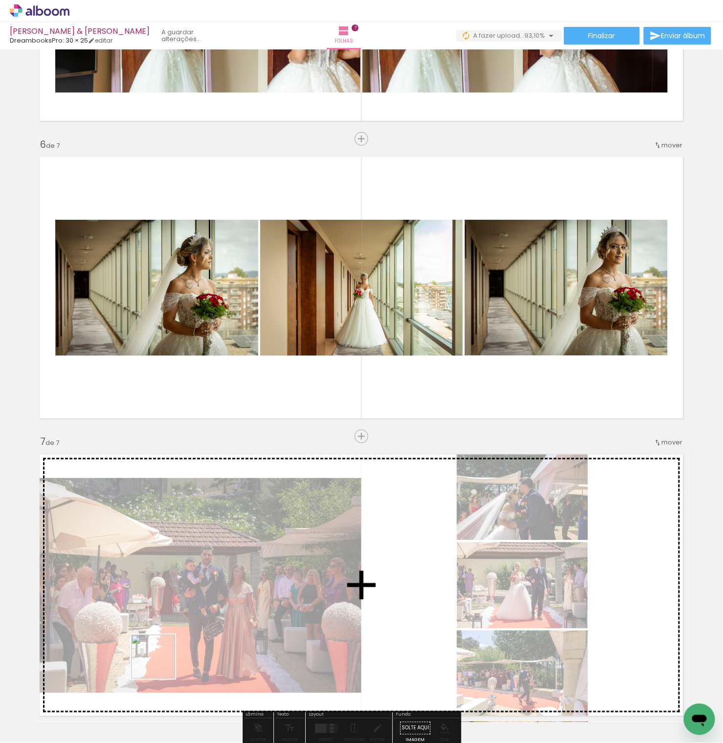
drag, startPoint x: 160, startPoint y: 664, endPoint x: 272, endPoint y: 558, distance: 153.6
click at [272, 558] on quentale-workspace at bounding box center [361, 371] width 723 height 743
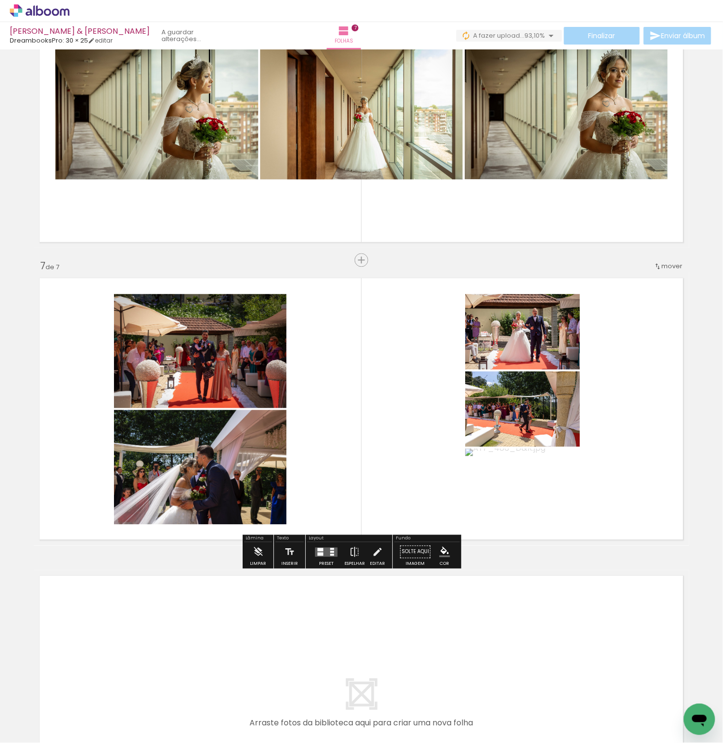
scroll to position [1591, 0]
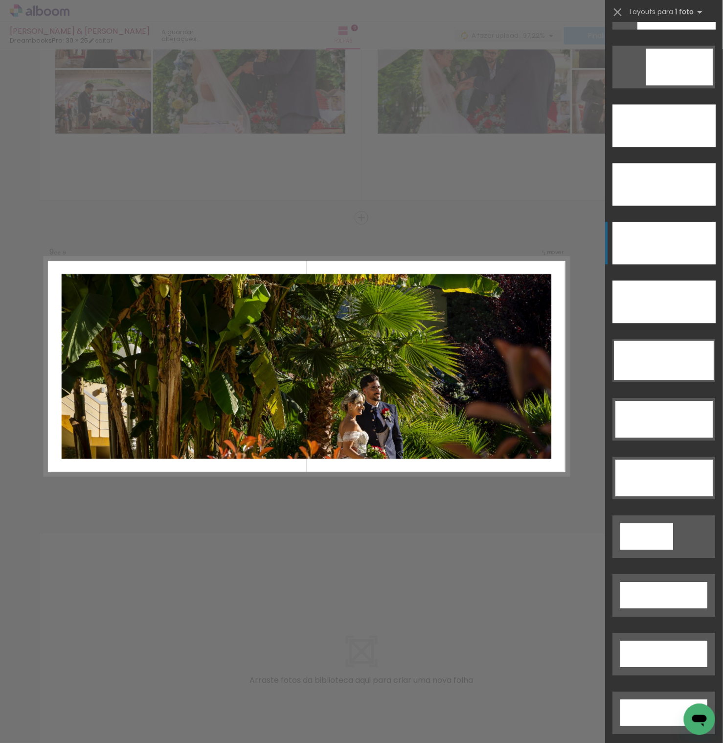
scroll to position [2742, 0]
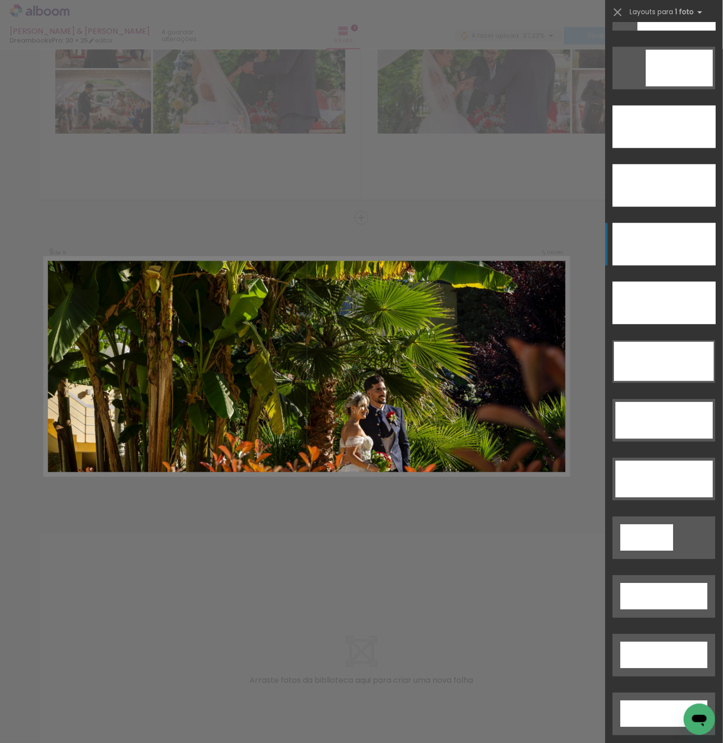
click at [675, 260] on div at bounding box center [664, 244] width 103 height 43
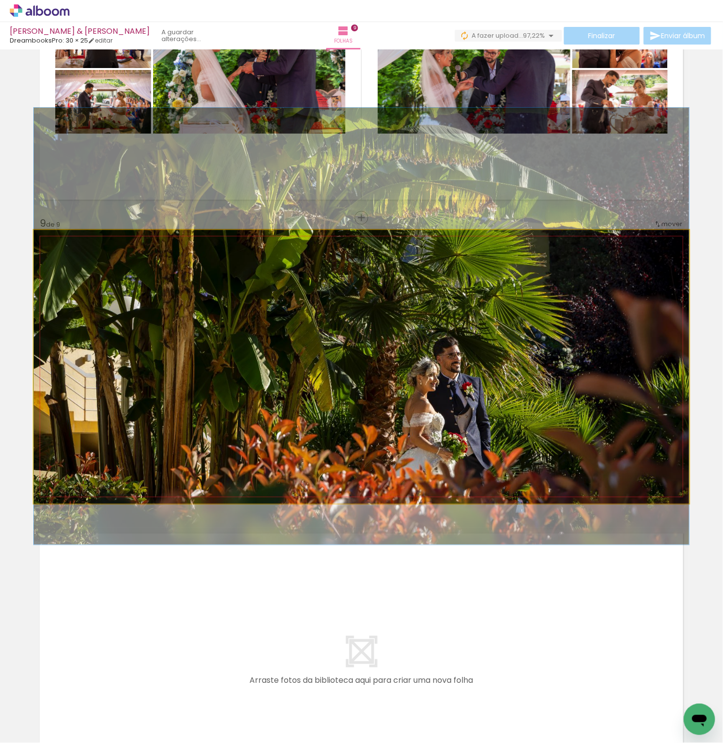
drag, startPoint x: 454, startPoint y: 456, endPoint x: 468, endPoint y: 415, distance: 43.0
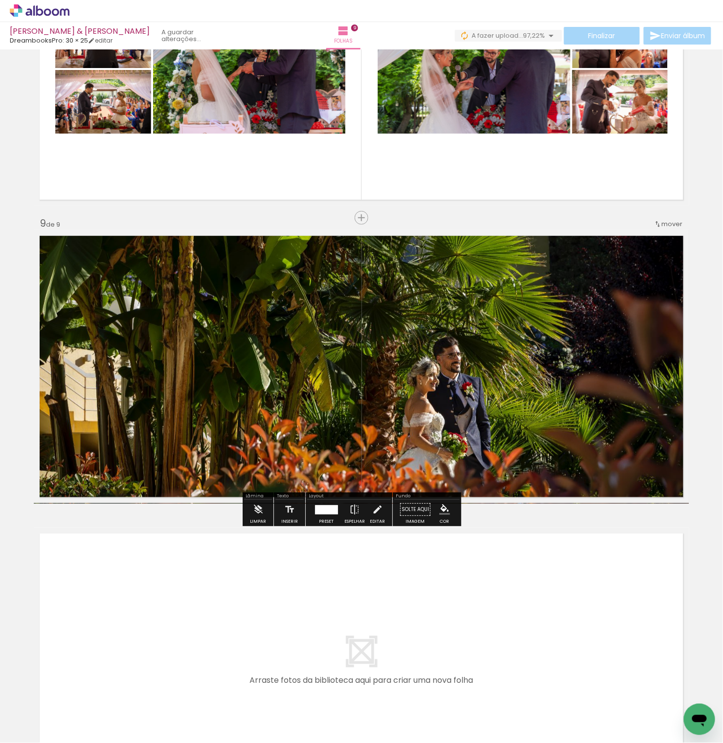
click at [473, 619] on quentale-layouter at bounding box center [361, 663] width 655 height 273
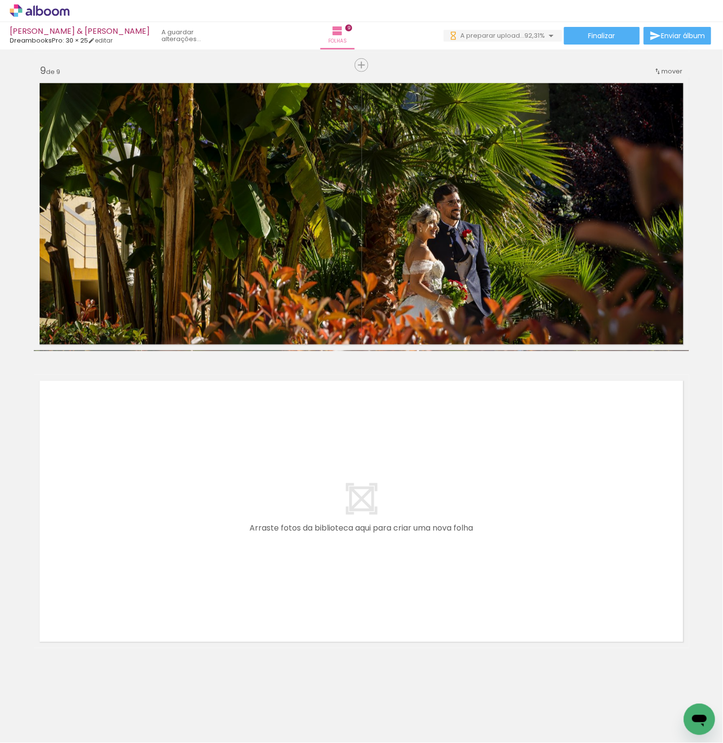
scroll to position [0, 0]
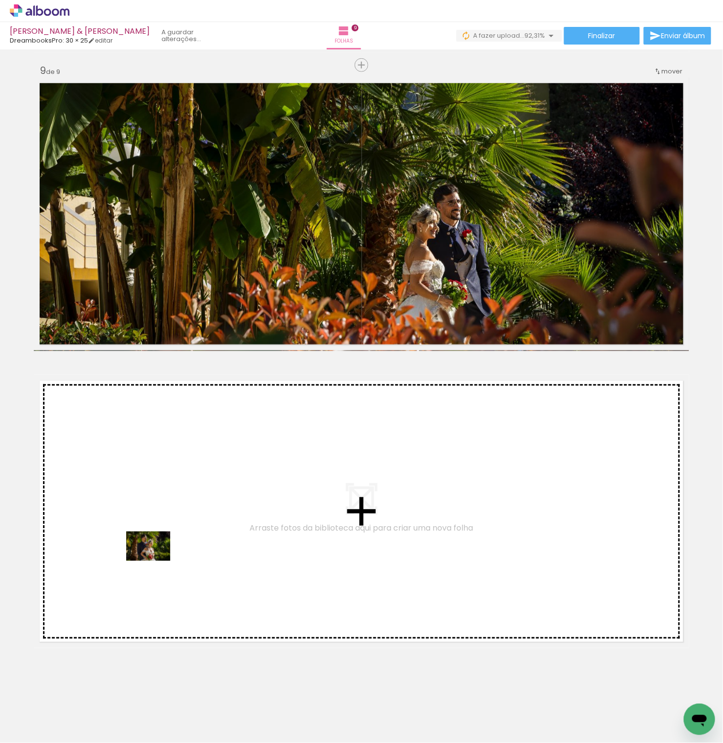
click at [156, 561] on quentale-workspace at bounding box center [361, 371] width 723 height 743
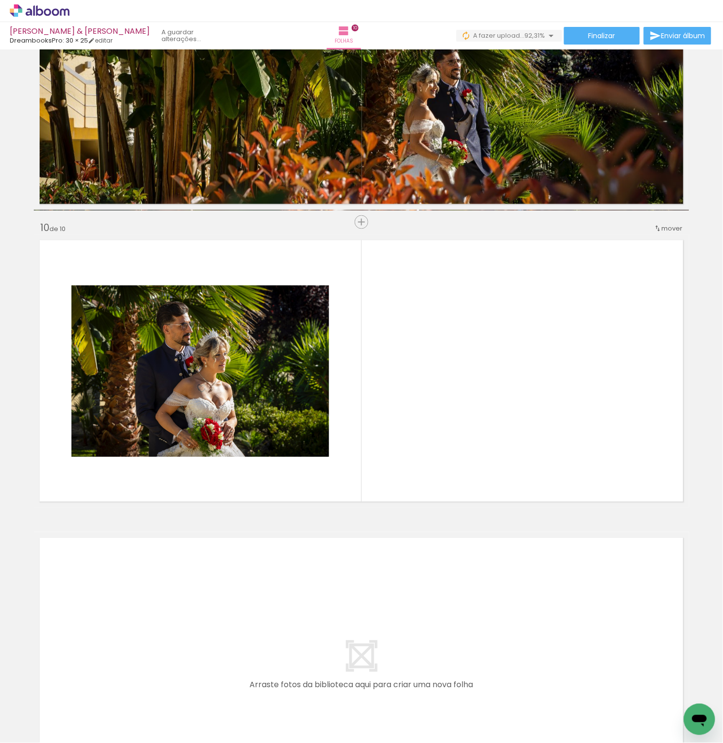
scroll to position [2525, 0]
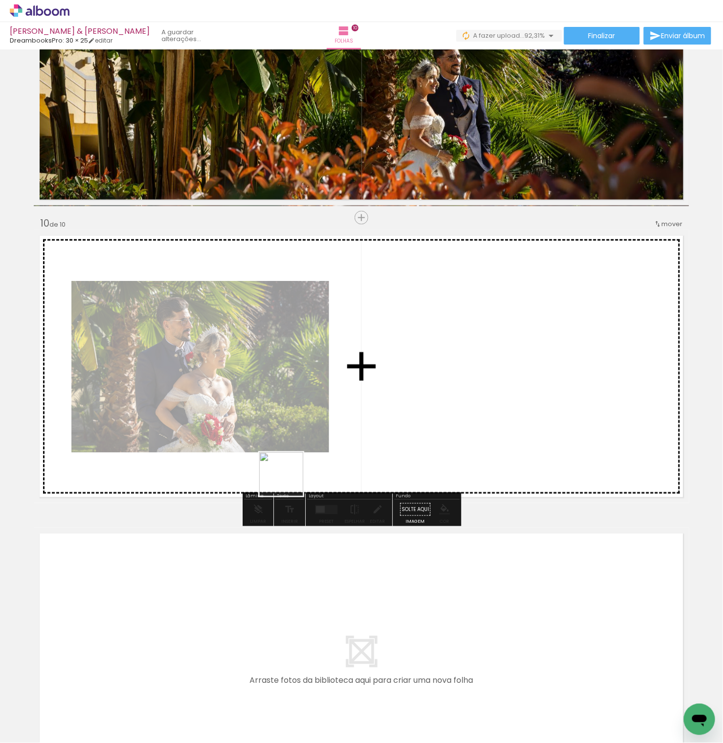
drag, startPoint x: 103, startPoint y: 714, endPoint x: 321, endPoint y: 443, distance: 348.6
click at [321, 443] on quentale-workspace at bounding box center [361, 371] width 723 height 743
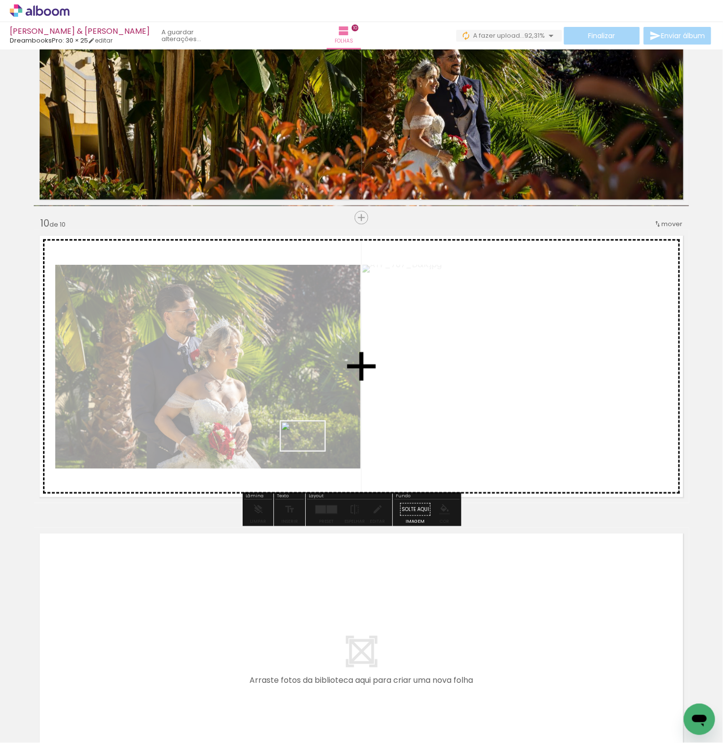
drag, startPoint x: 103, startPoint y: 703, endPoint x: 310, endPoint y: 451, distance: 326.7
click at [310, 451] on quentale-workspace at bounding box center [361, 371] width 723 height 743
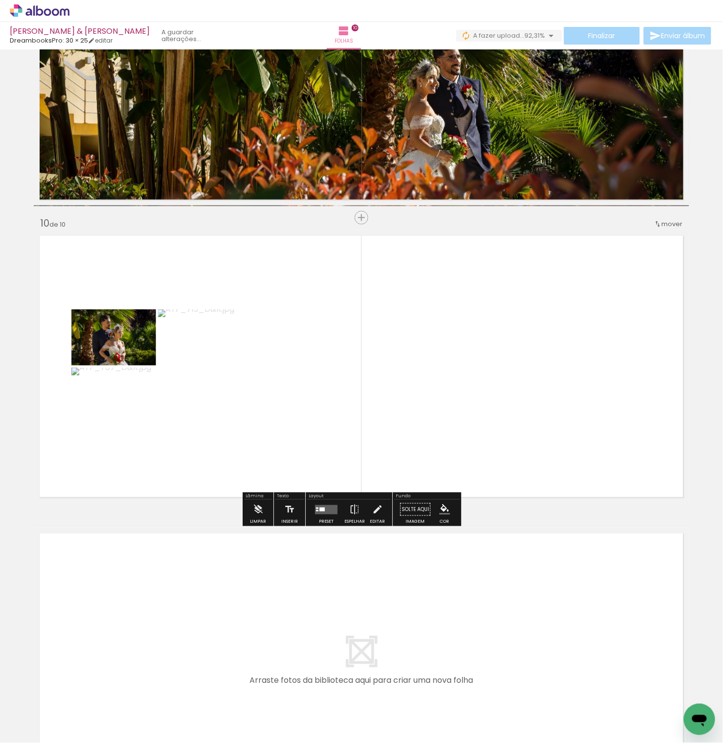
click at [338, 510] on quentale-layouter at bounding box center [326, 509] width 23 height 9
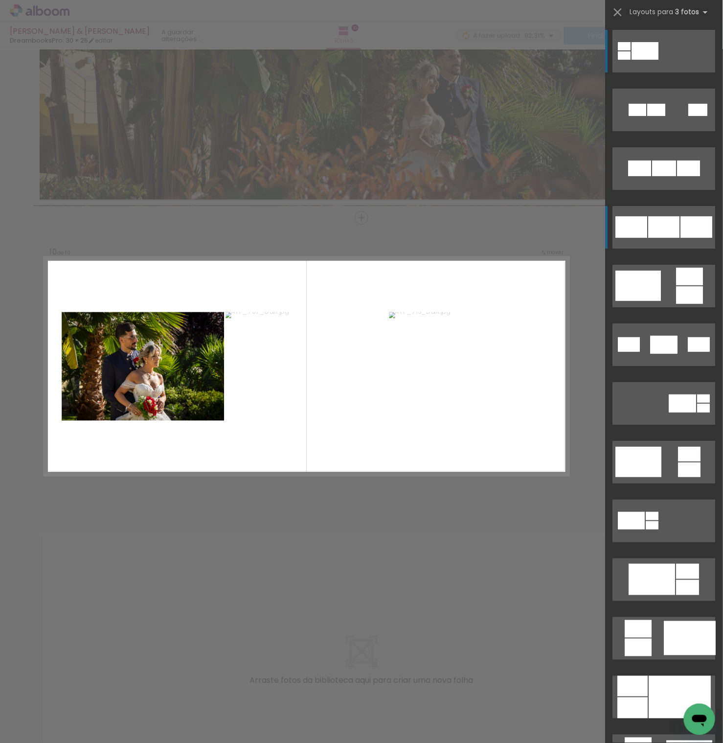
click at [661, 217] on div at bounding box center [664, 227] width 31 height 22
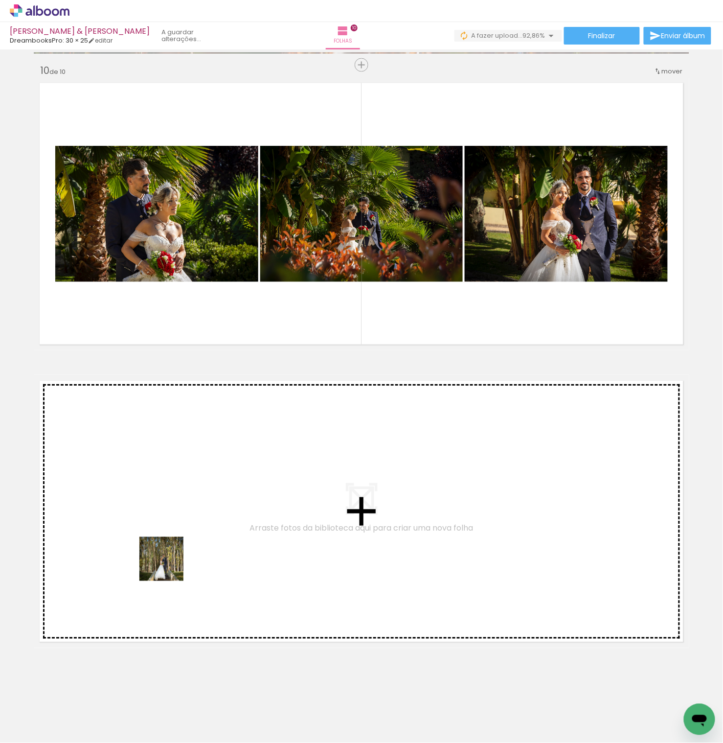
drag, startPoint x: 108, startPoint y: 709, endPoint x: 169, endPoint y: 566, distance: 155.8
click at [169, 566] on quentale-workspace at bounding box center [361, 371] width 723 height 743
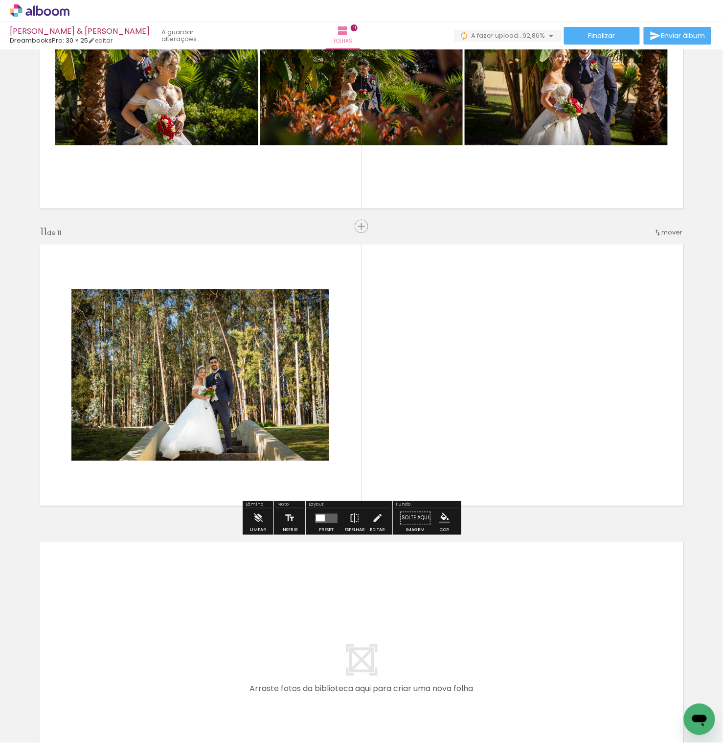
scroll to position [2822, 0]
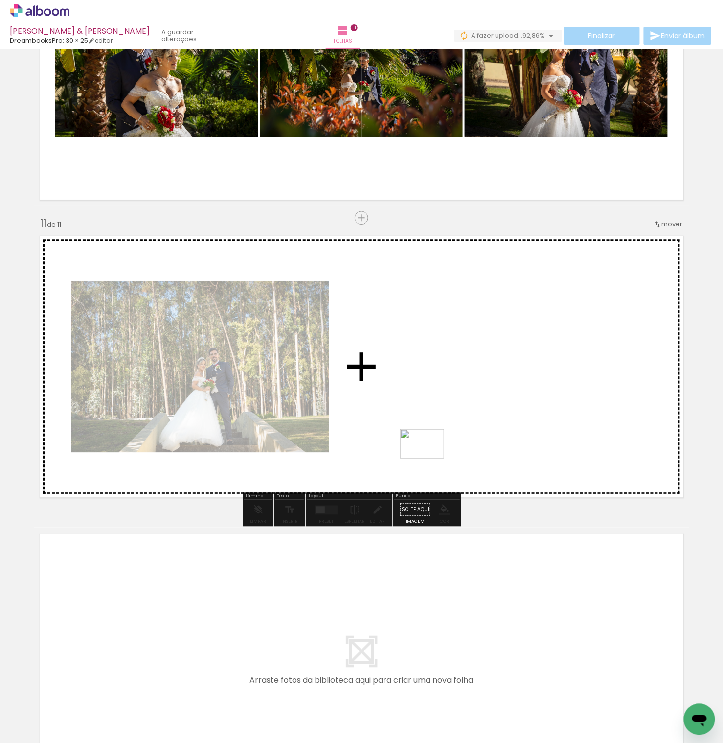
click at [429, 458] on quentale-workspace at bounding box center [361, 371] width 723 height 743
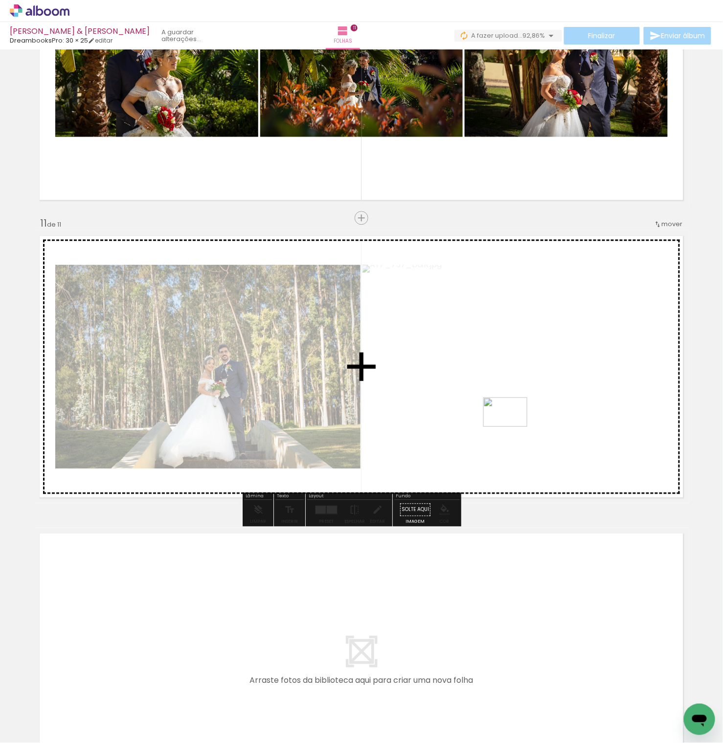
drag, startPoint x: 115, startPoint y: 716, endPoint x: 513, endPoint y: 427, distance: 491.6
click at [513, 427] on quentale-workspace at bounding box center [361, 371] width 723 height 743
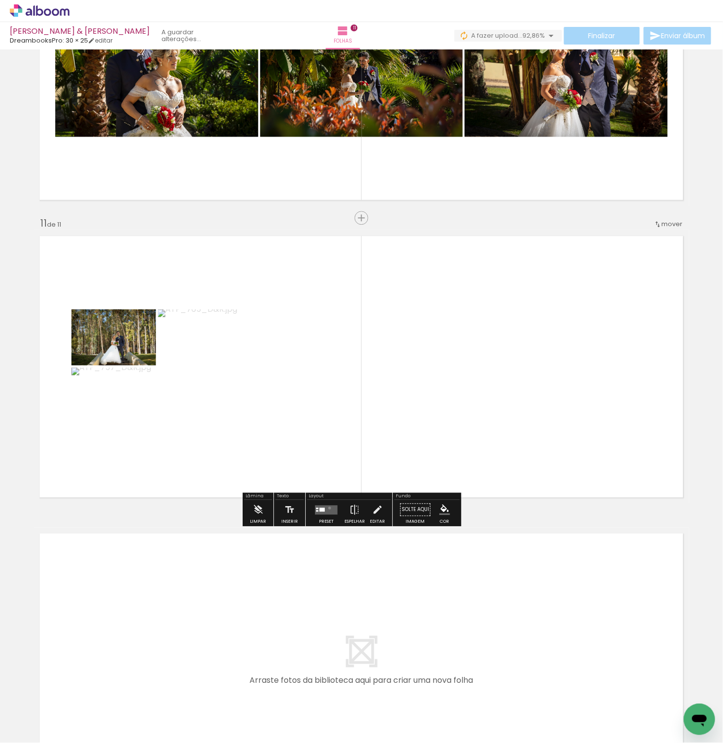
click at [338, 509] on quentale-layouter at bounding box center [326, 509] width 23 height 9
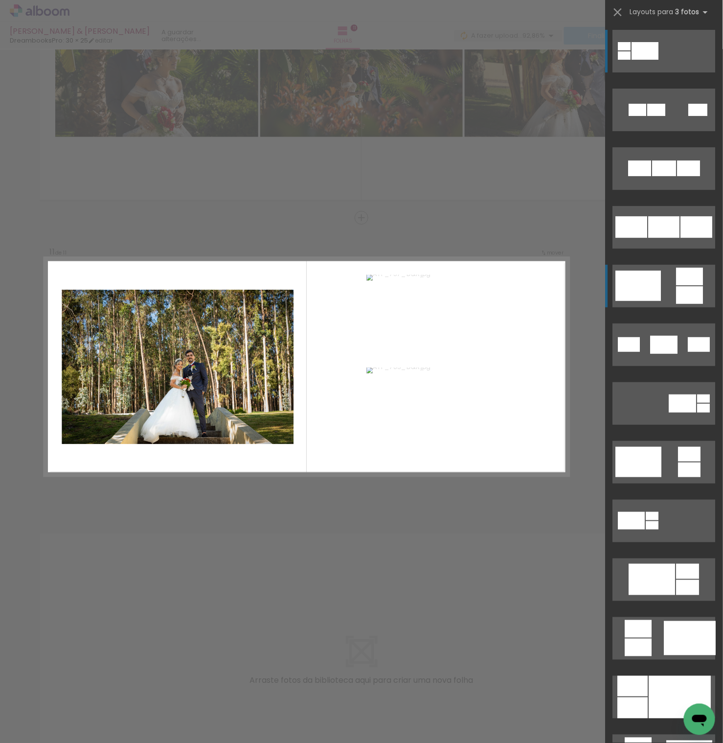
click at [667, 292] on quentale-layouter at bounding box center [664, 286] width 103 height 43
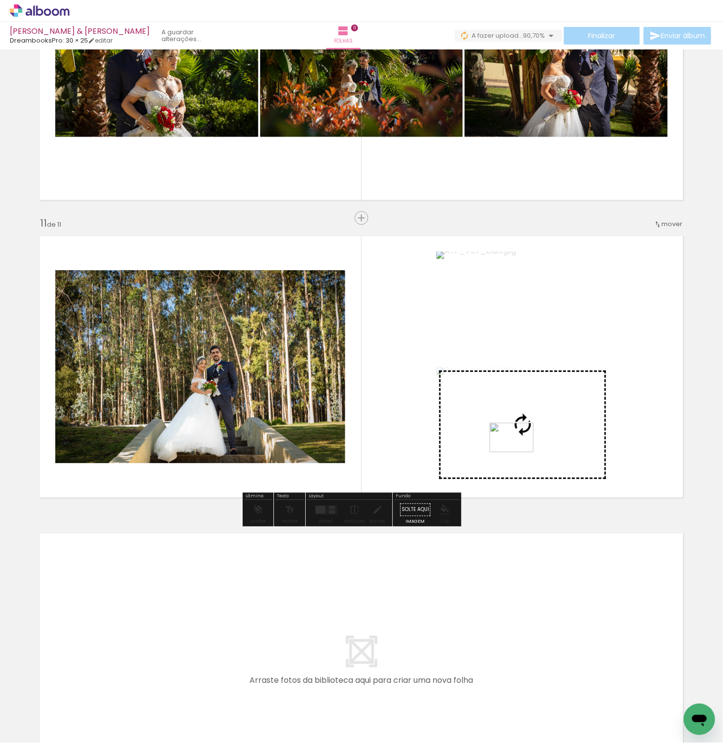
drag, startPoint x: 112, startPoint y: 705, endPoint x: 519, endPoint y: 452, distance: 479.2
click at [519, 452] on quentale-workspace at bounding box center [361, 371] width 723 height 743
